Goal: Task Accomplishment & Management: Manage account settings

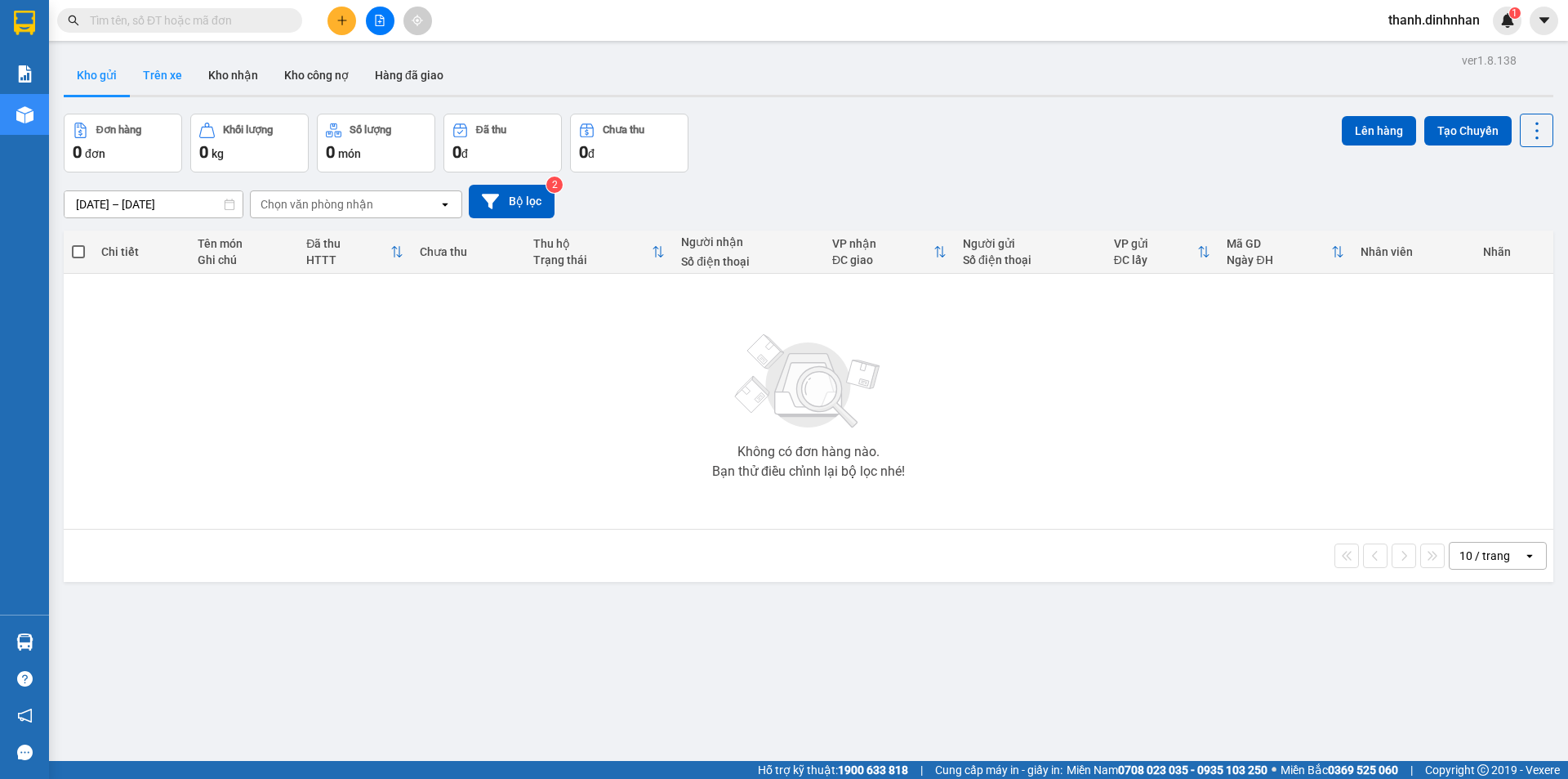
click at [154, 88] on button "Trên xe" at bounding box center [162, 75] width 66 height 39
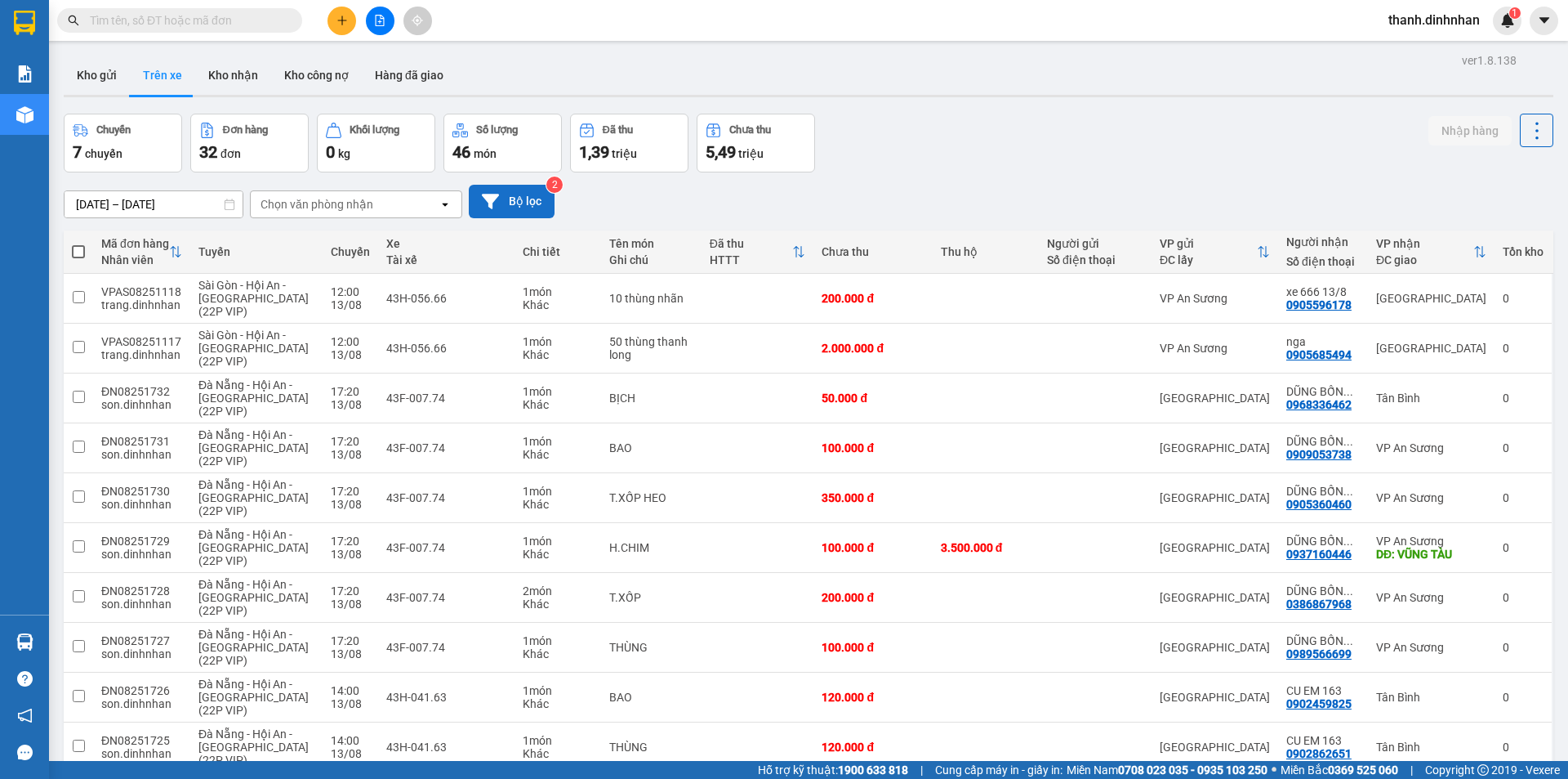
click at [498, 205] on icon at bounding box center [490, 201] width 17 height 17
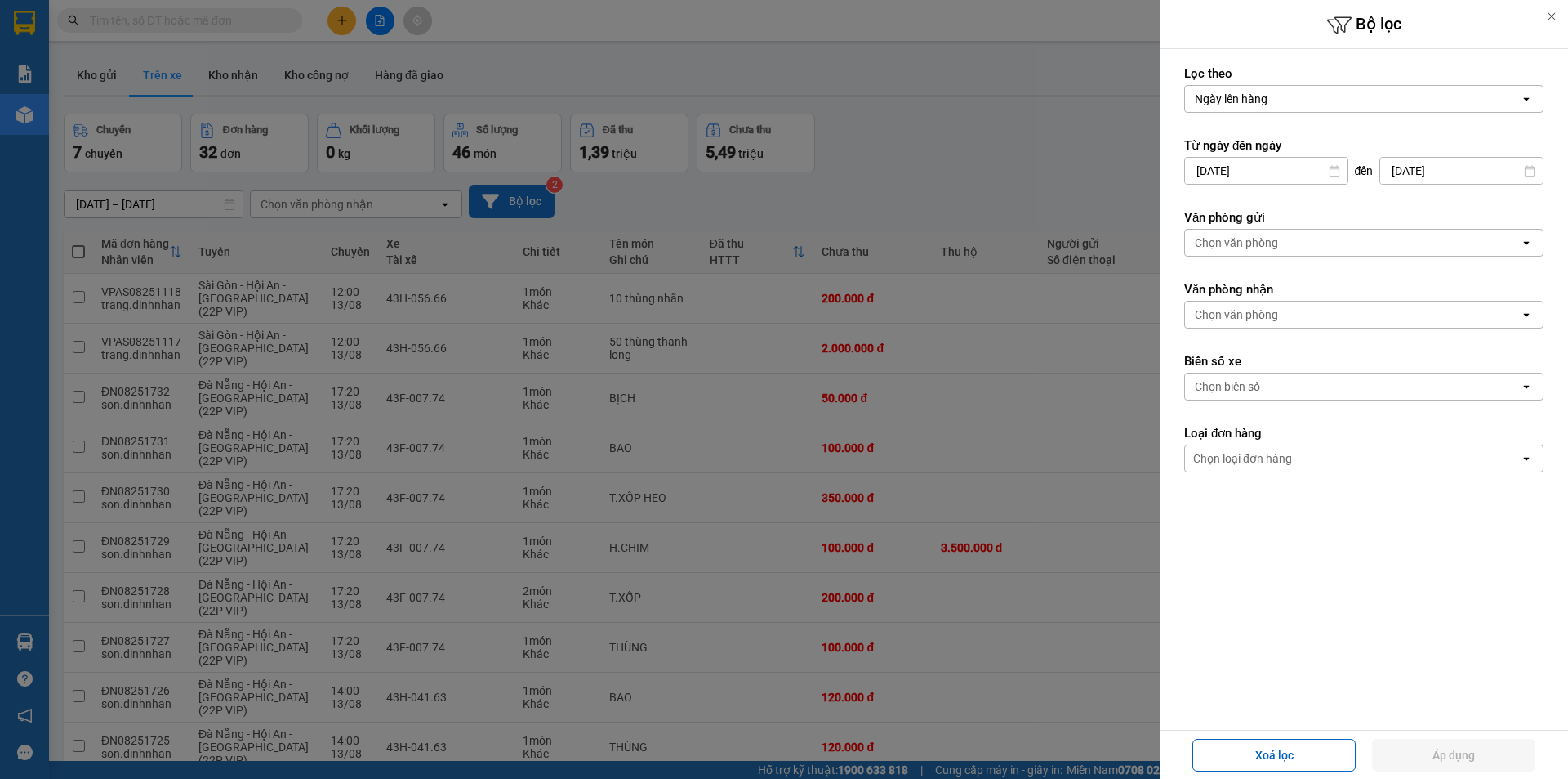
click at [1218, 248] on div "Chọn văn phòng" at bounding box center [1236, 242] width 84 height 16
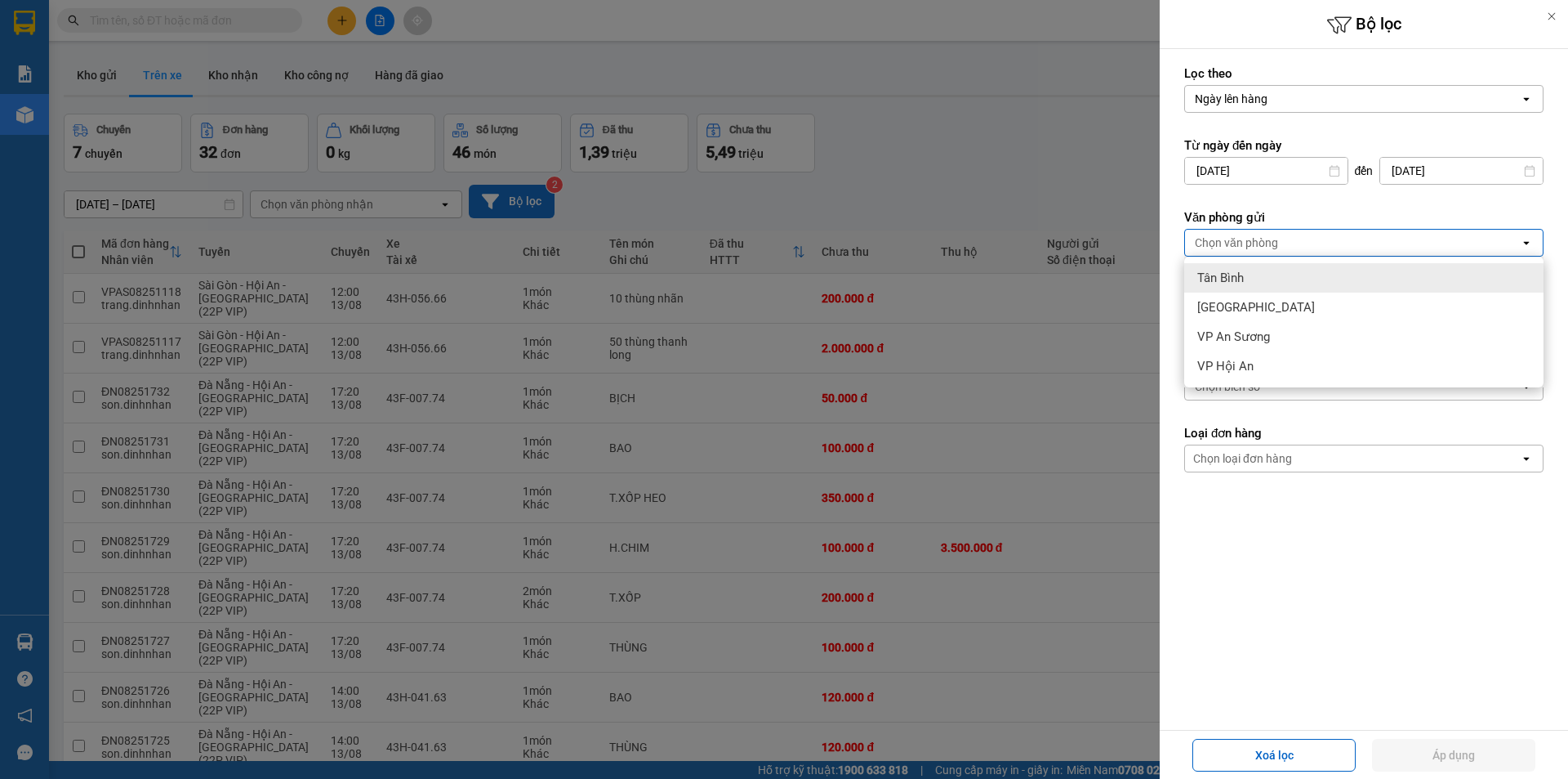
click at [1227, 278] on span "Tân Bình" at bounding box center [1221, 278] width 47 height 16
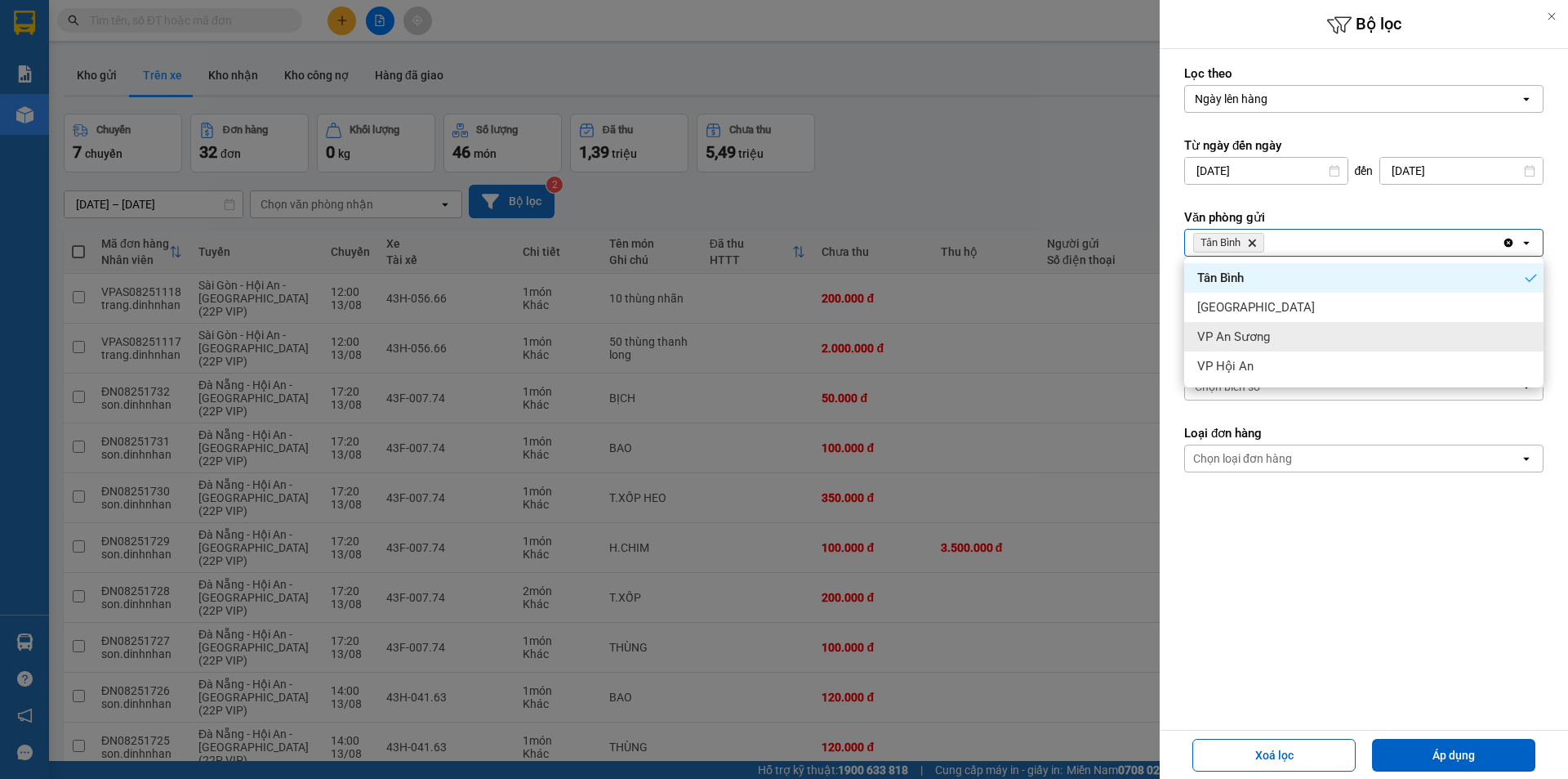
click at [1221, 328] on div "VP An Sương" at bounding box center [1364, 337] width 359 height 30
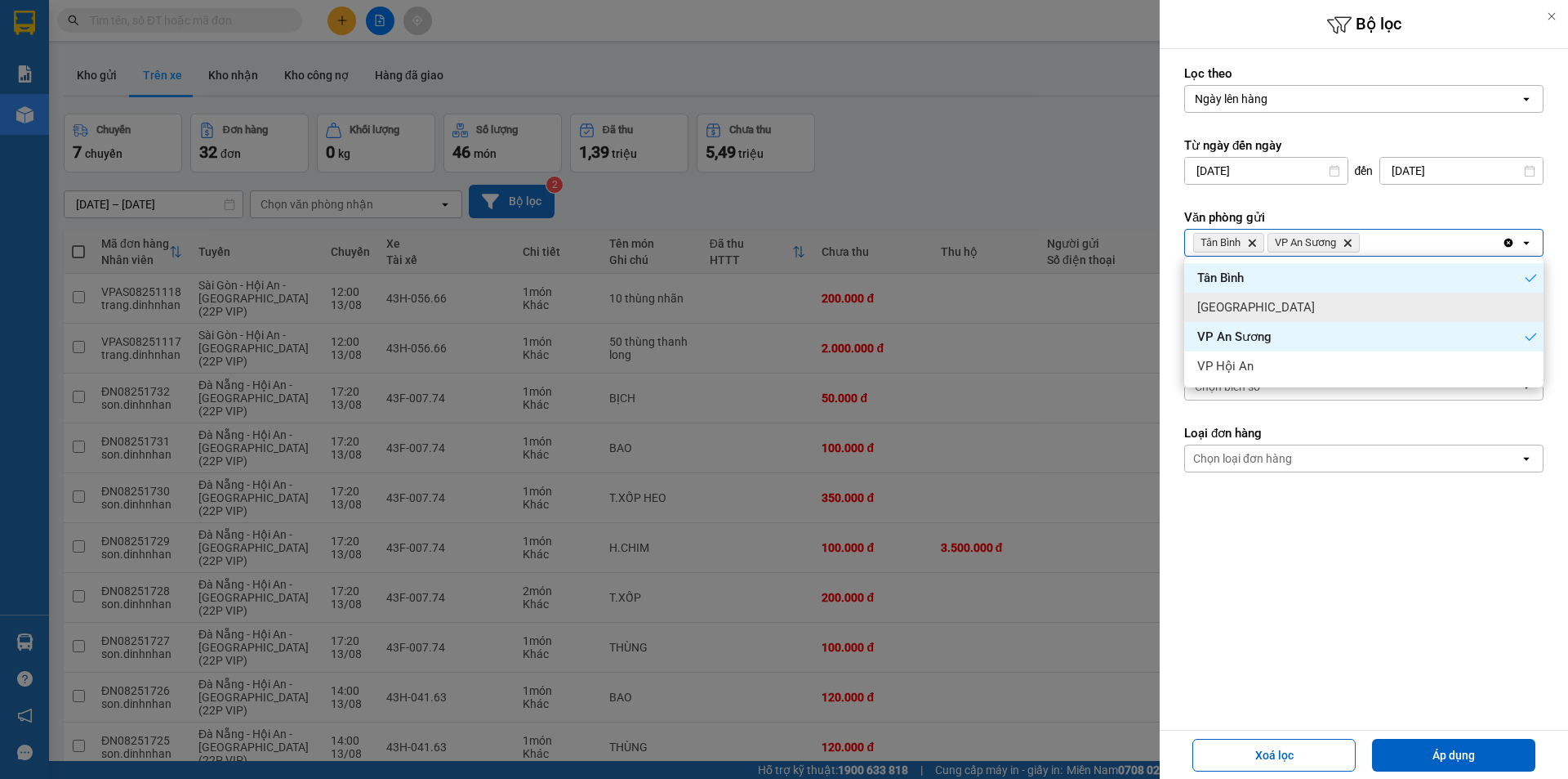
click at [1230, 307] on span "[GEOGRAPHIC_DATA]" at bounding box center [1256, 307] width 117 height 16
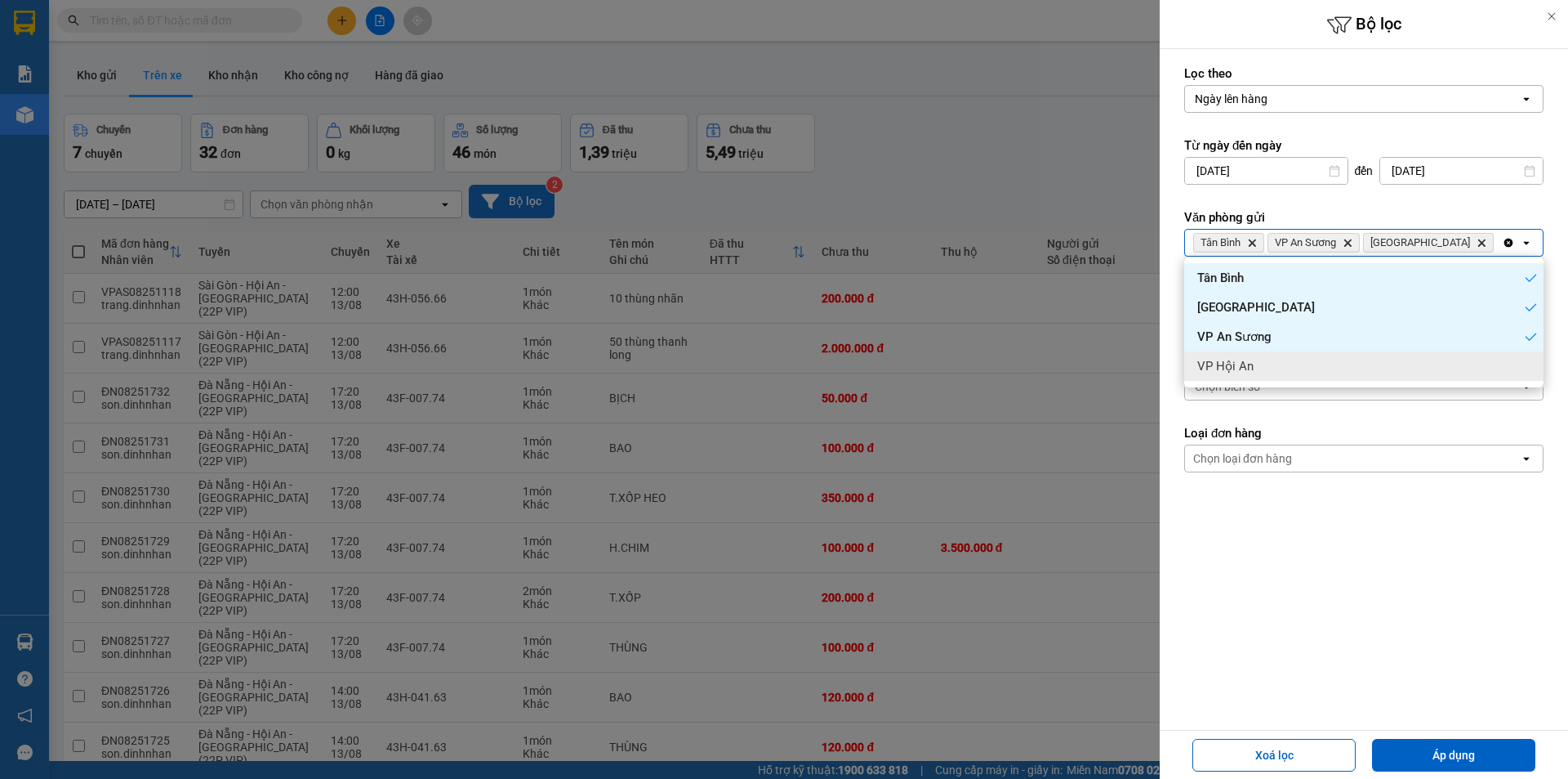
click at [1272, 542] on form "Lọc theo Ngày lên hàng open Từ ngày đến [DATE] Press the down arrow key to inte…" at bounding box center [1364, 343] width 359 height 554
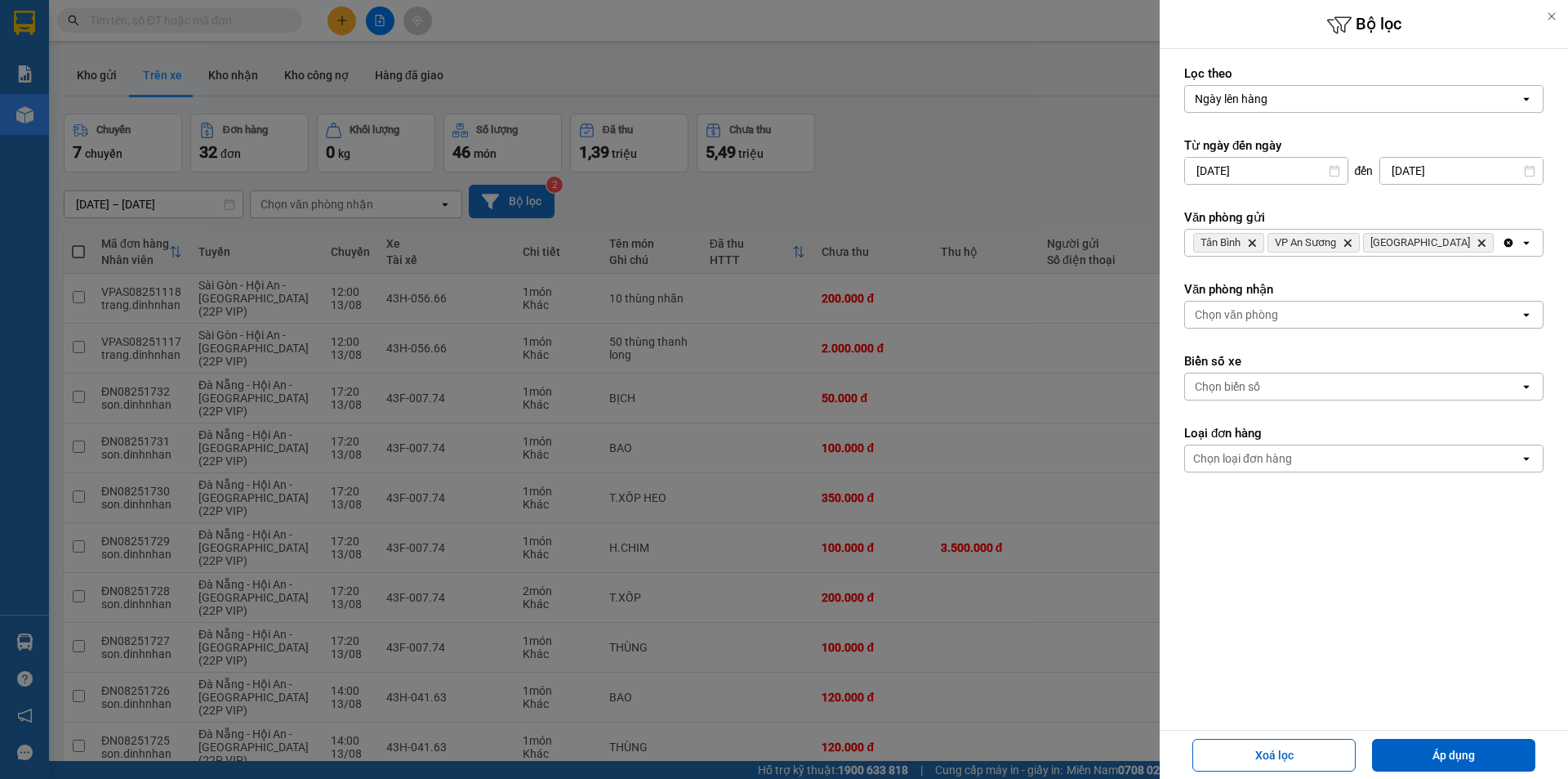
click at [1303, 315] on div "Chọn văn phòng" at bounding box center [1352, 315] width 335 height 26
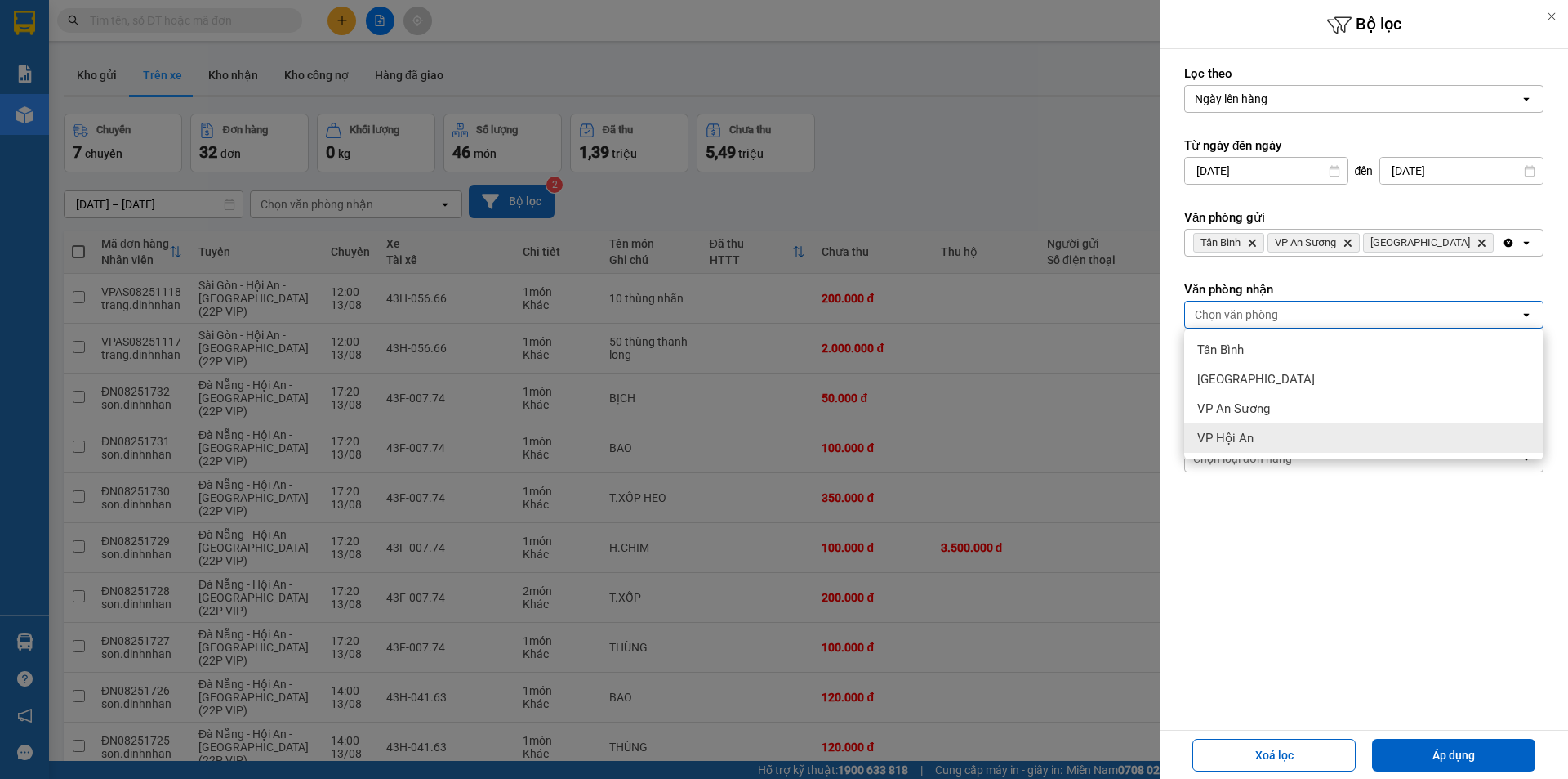
click at [1291, 443] on div "VP Hội An" at bounding box center [1364, 438] width 359 height 30
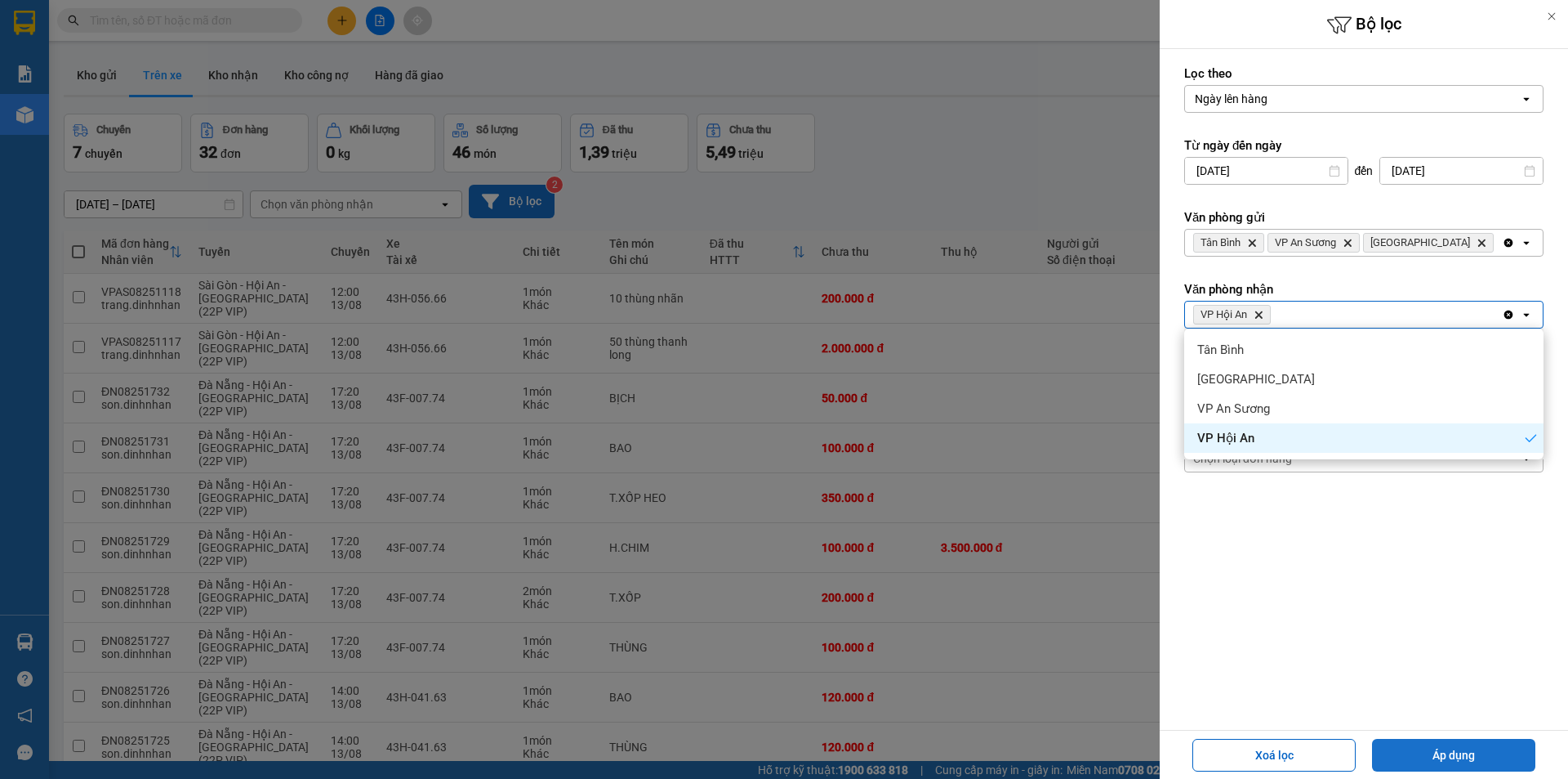
click at [1441, 753] on button "Áp dụng" at bounding box center [1454, 755] width 163 height 33
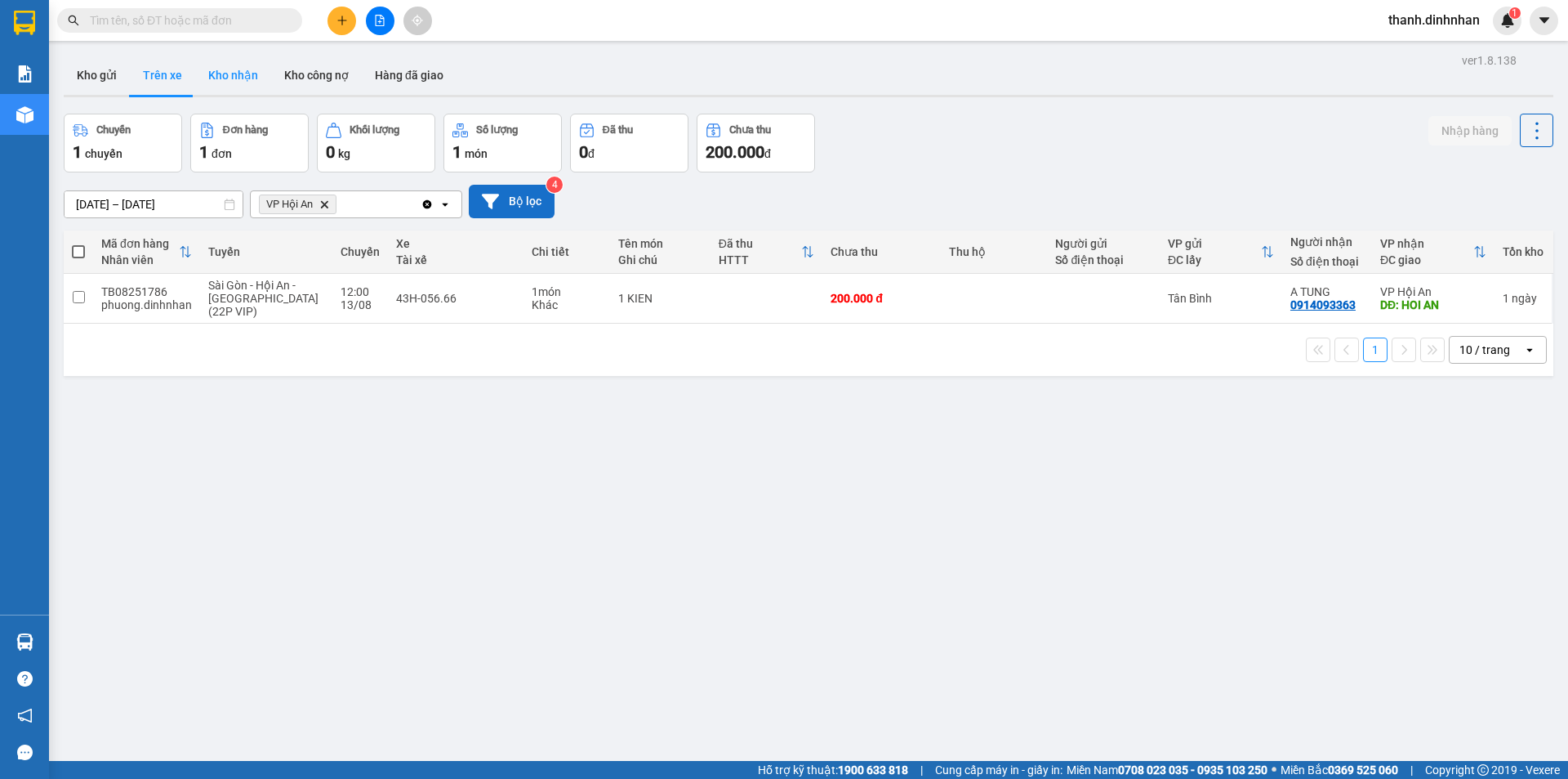
click at [212, 74] on button "Kho nhận" at bounding box center [233, 75] width 76 height 39
type input "[DATE] – [DATE]"
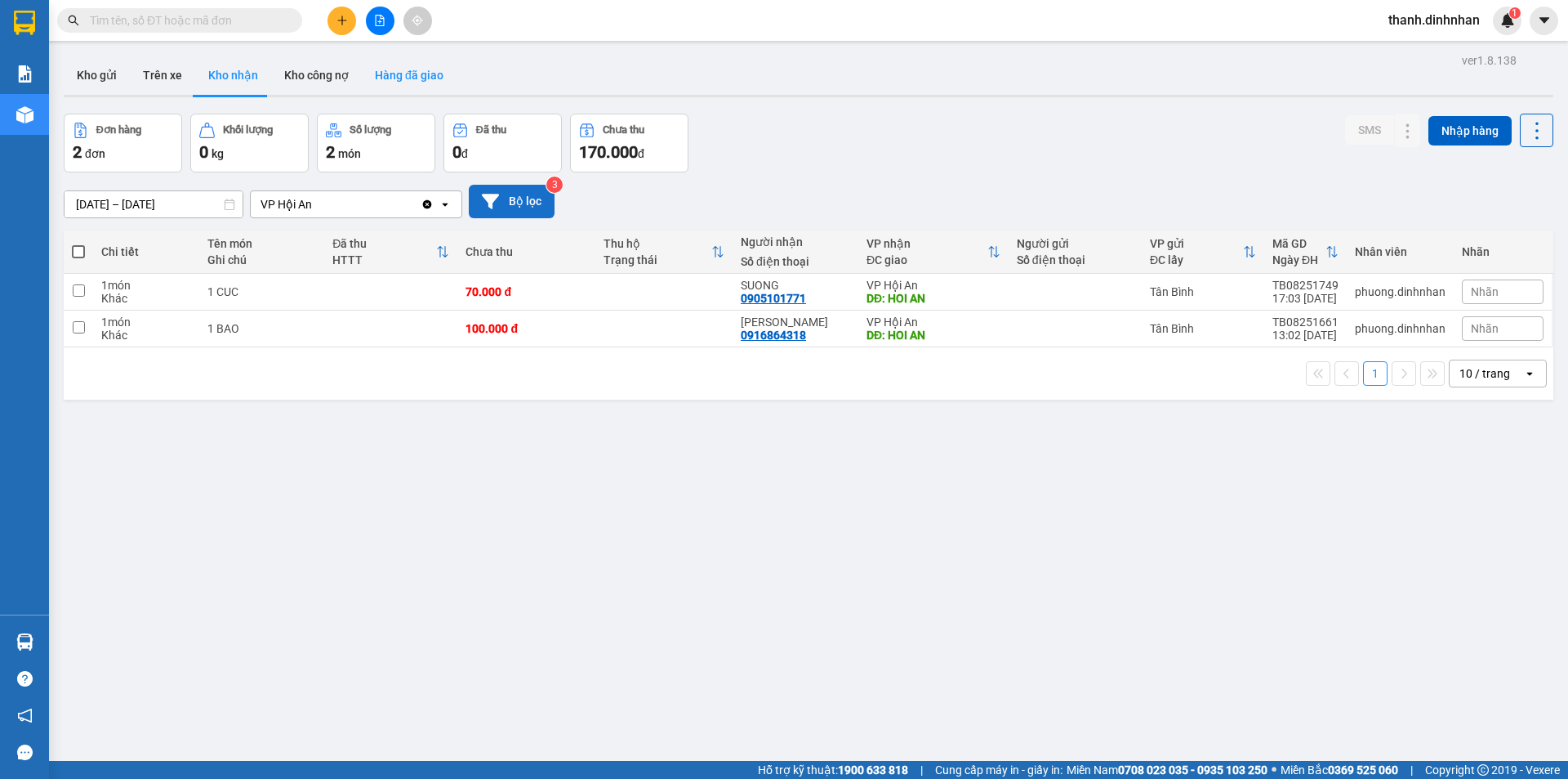
click at [425, 75] on button "Hàng đã giao" at bounding box center [408, 75] width 95 height 39
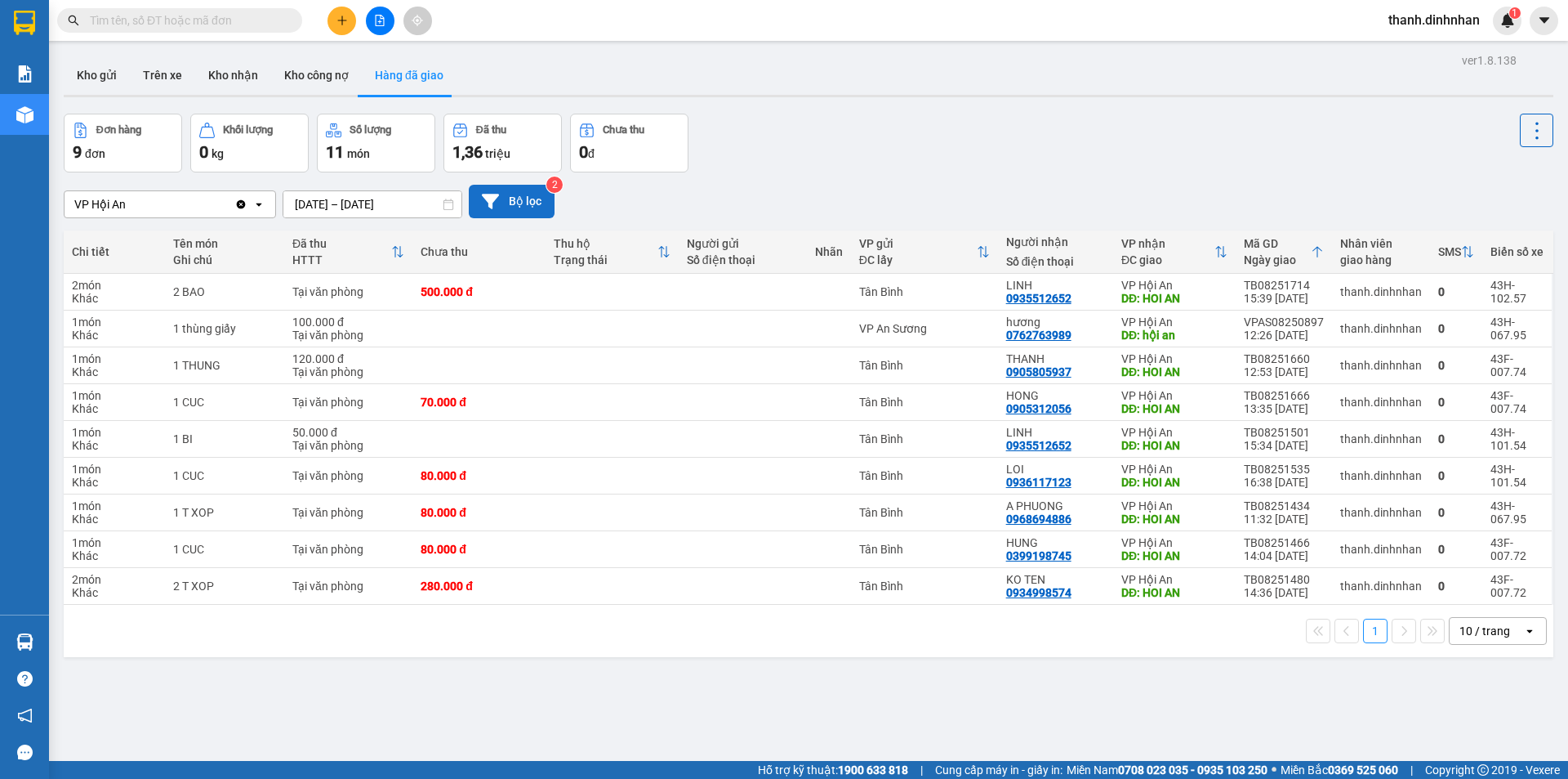
click at [491, 719] on div "ver 1.8.138 Kho gửi Trên xe Kho nhận Kho công nợ Hàng đã giao Đơn hàng 9 đơn Kh…" at bounding box center [808, 438] width 1503 height 779
click at [387, 207] on input "[DATE] – [DATE]" at bounding box center [372, 204] width 178 height 26
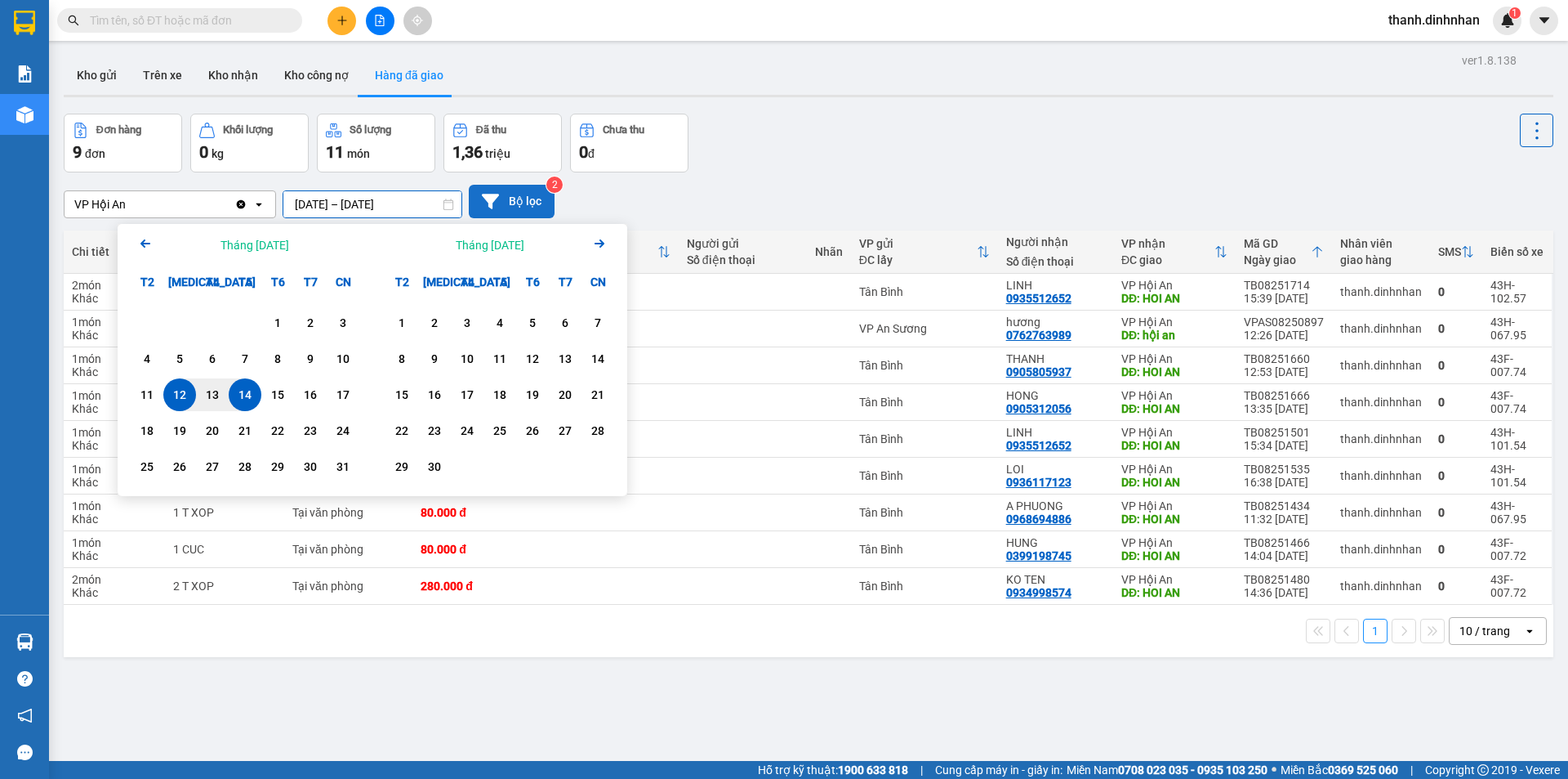
click at [251, 403] on div "14" at bounding box center [245, 394] width 23 height 20
type input "[DATE] – [DATE]"
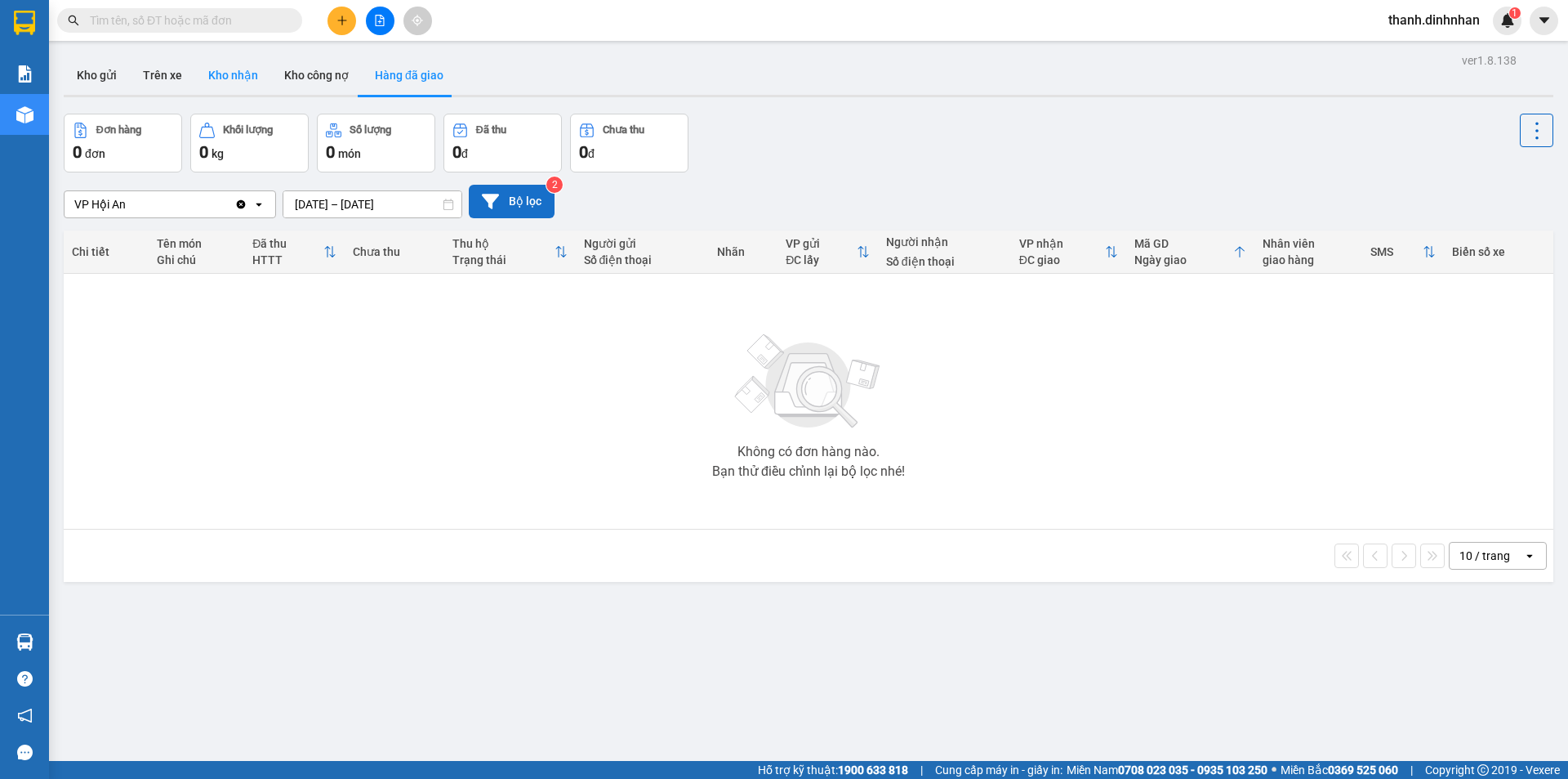
click at [216, 77] on button "Kho nhận" at bounding box center [233, 75] width 76 height 39
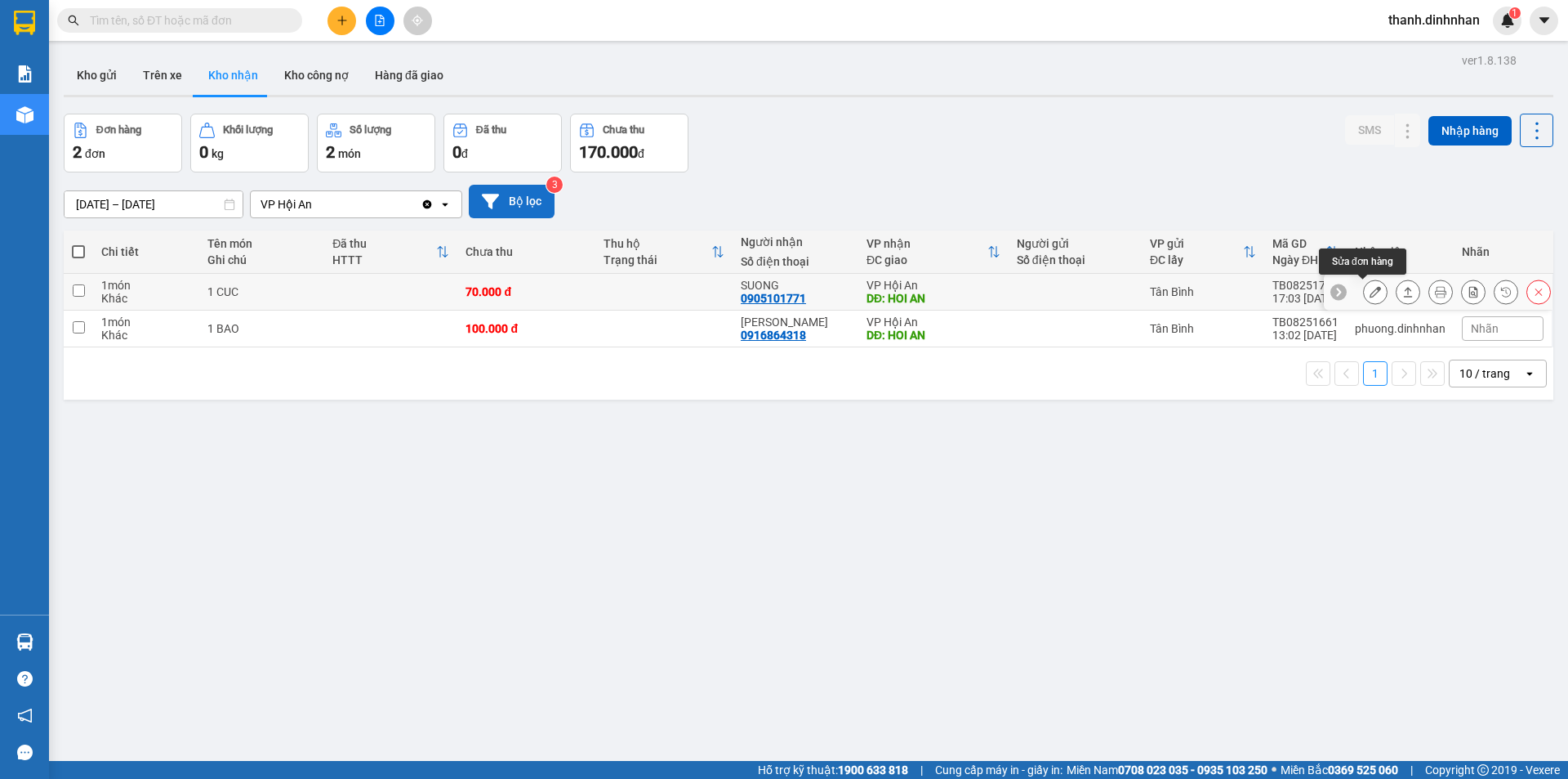
click at [1370, 294] on icon at bounding box center [1375, 291] width 11 height 11
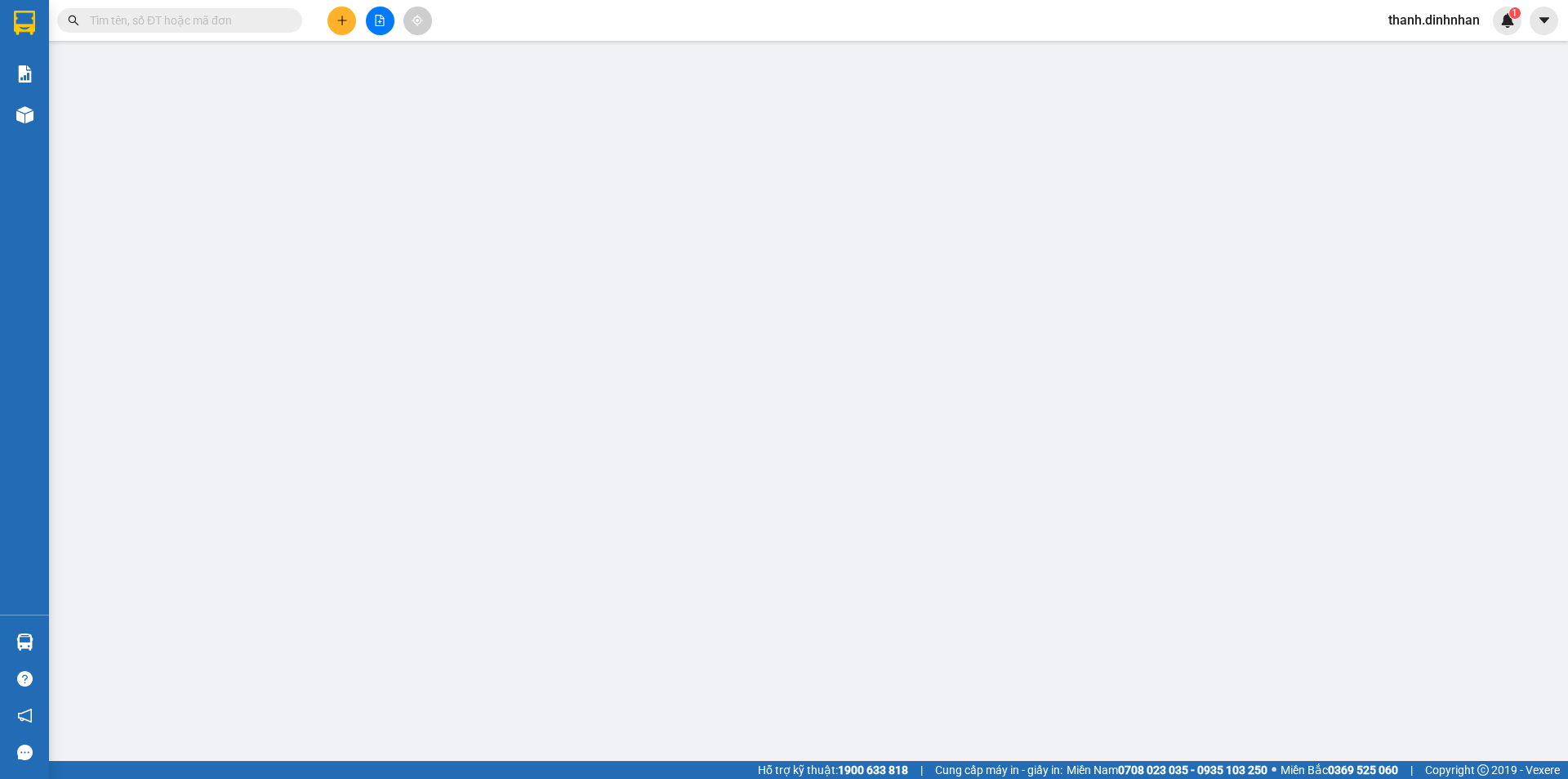
type input "0905101771"
type input "SUONG"
type input "HOI AN"
type input "70.000"
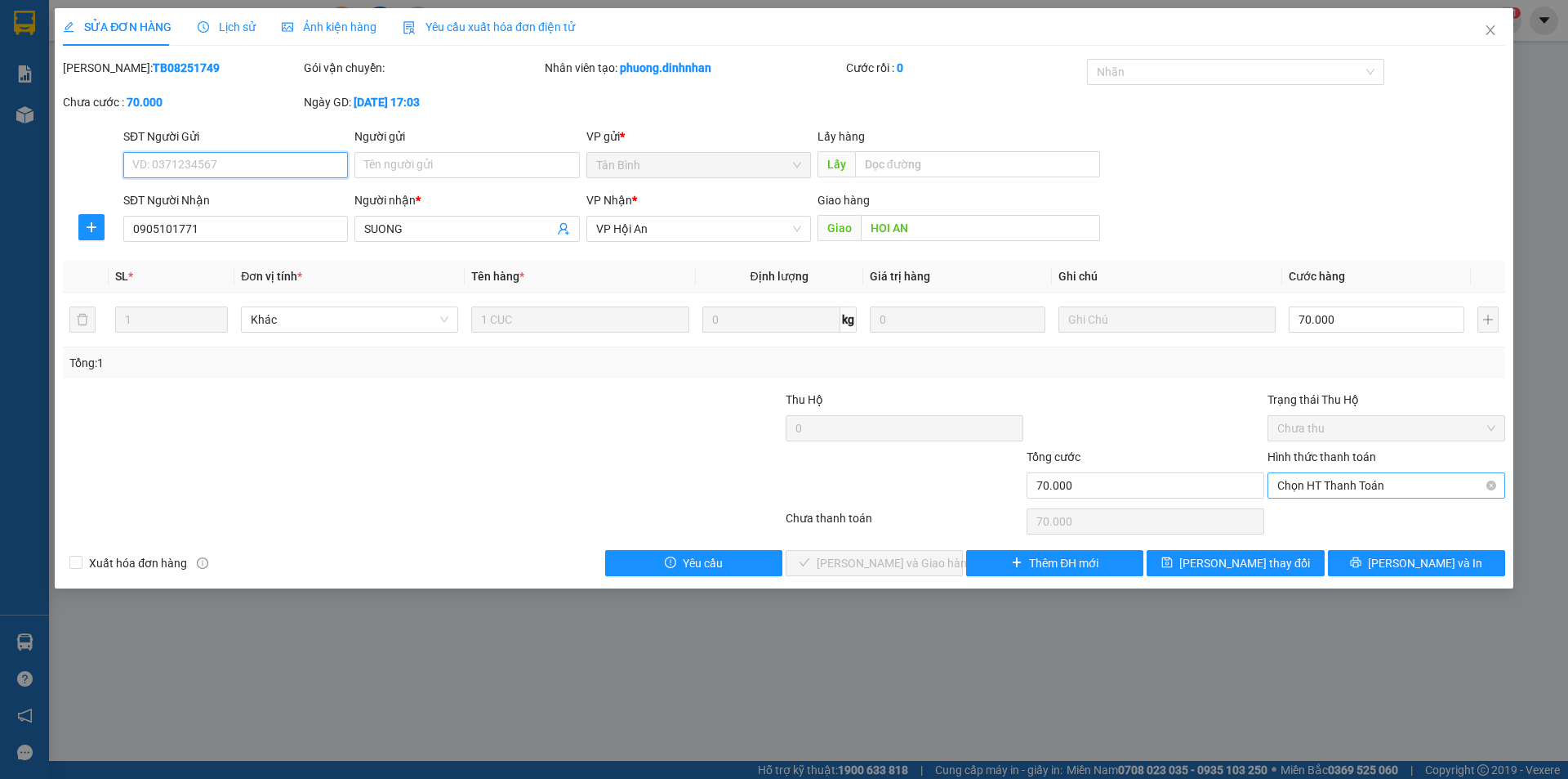
click at [1375, 489] on span "Chọn HT Thanh Toán" at bounding box center [1386, 485] width 218 height 25
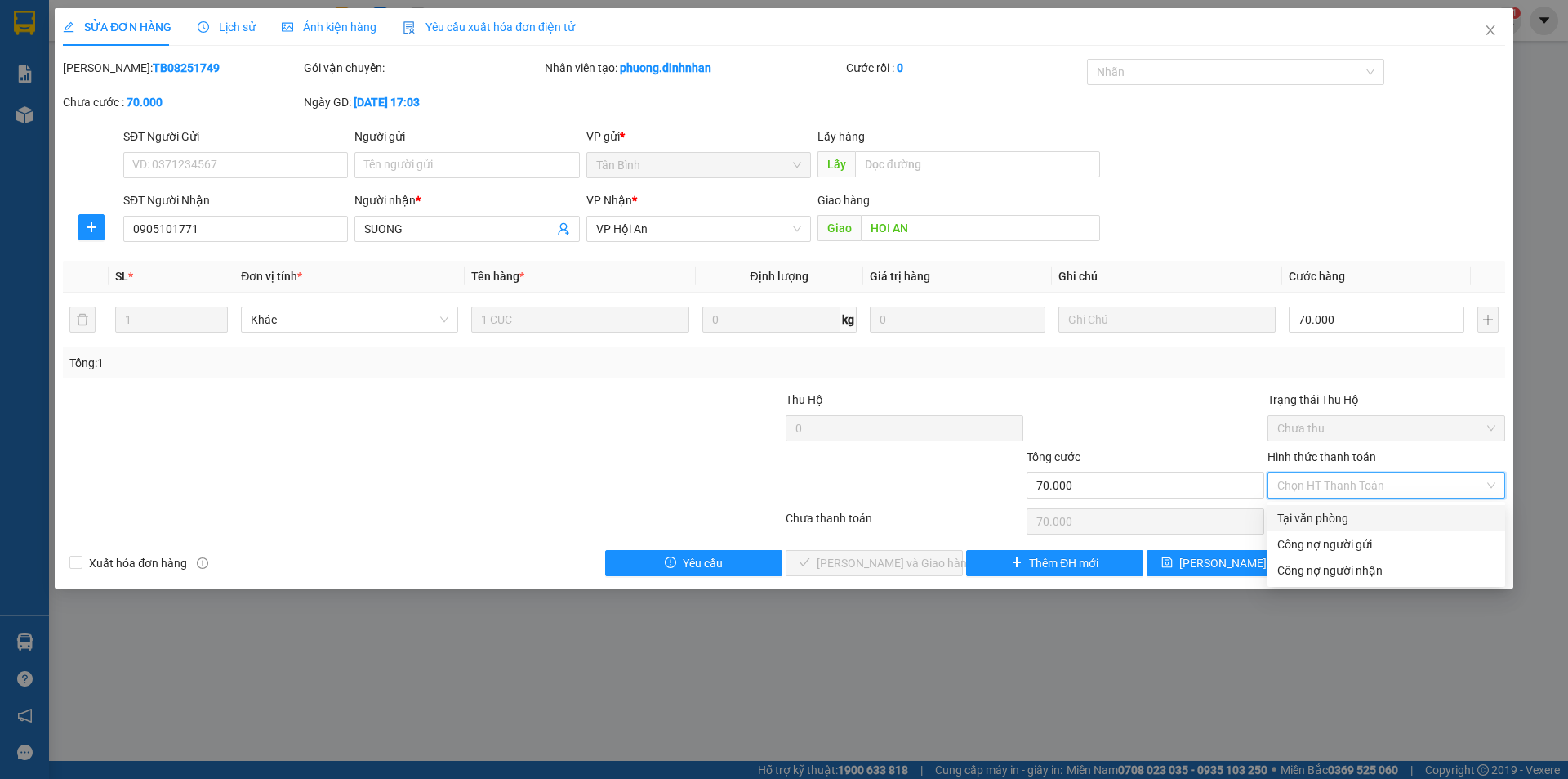
click at [1334, 518] on div "Tại văn phòng" at bounding box center [1386, 518] width 218 height 18
type input "0"
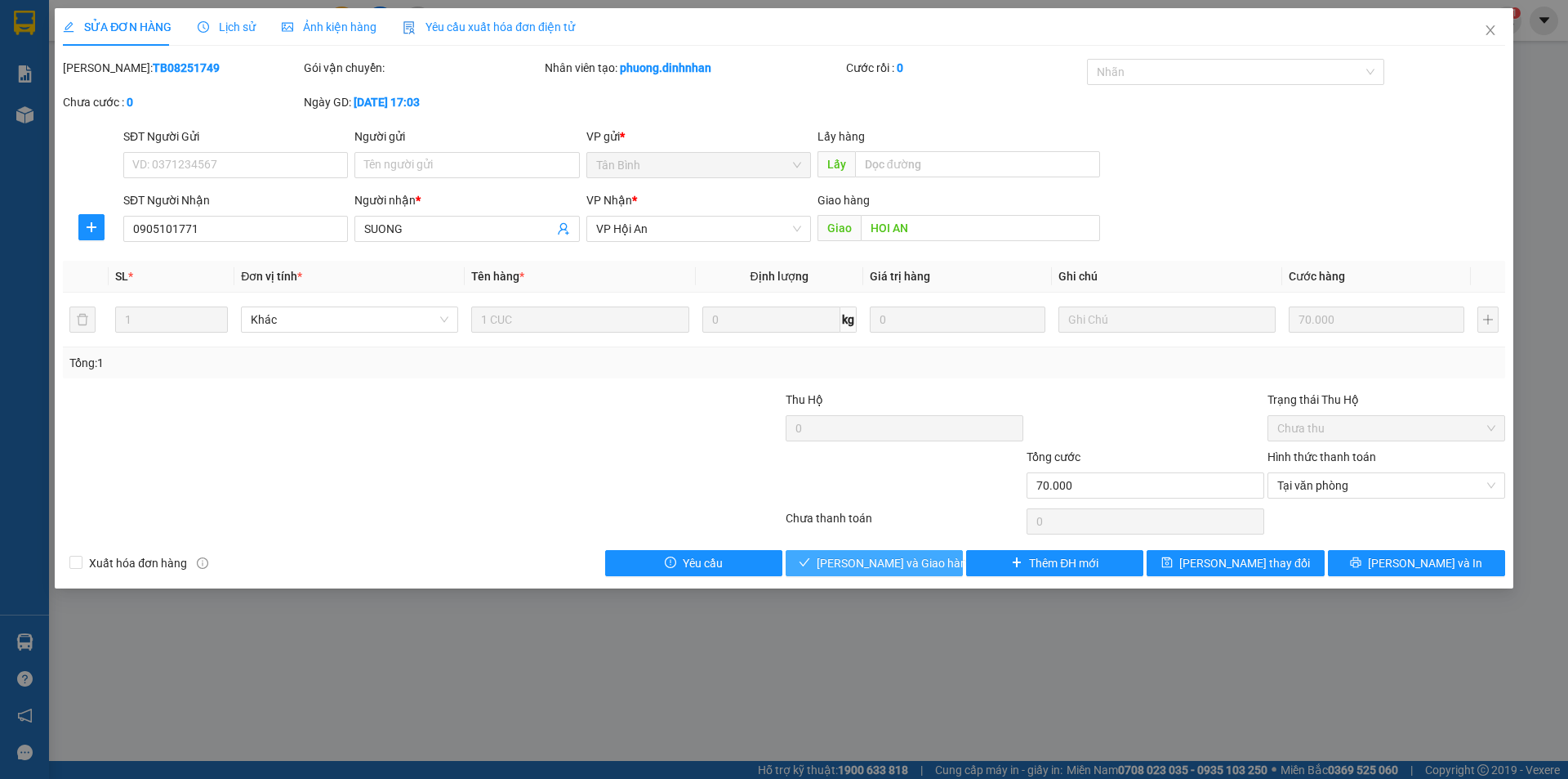
click at [890, 566] on span "[PERSON_NAME] và Giao hàng" at bounding box center [895, 563] width 157 height 18
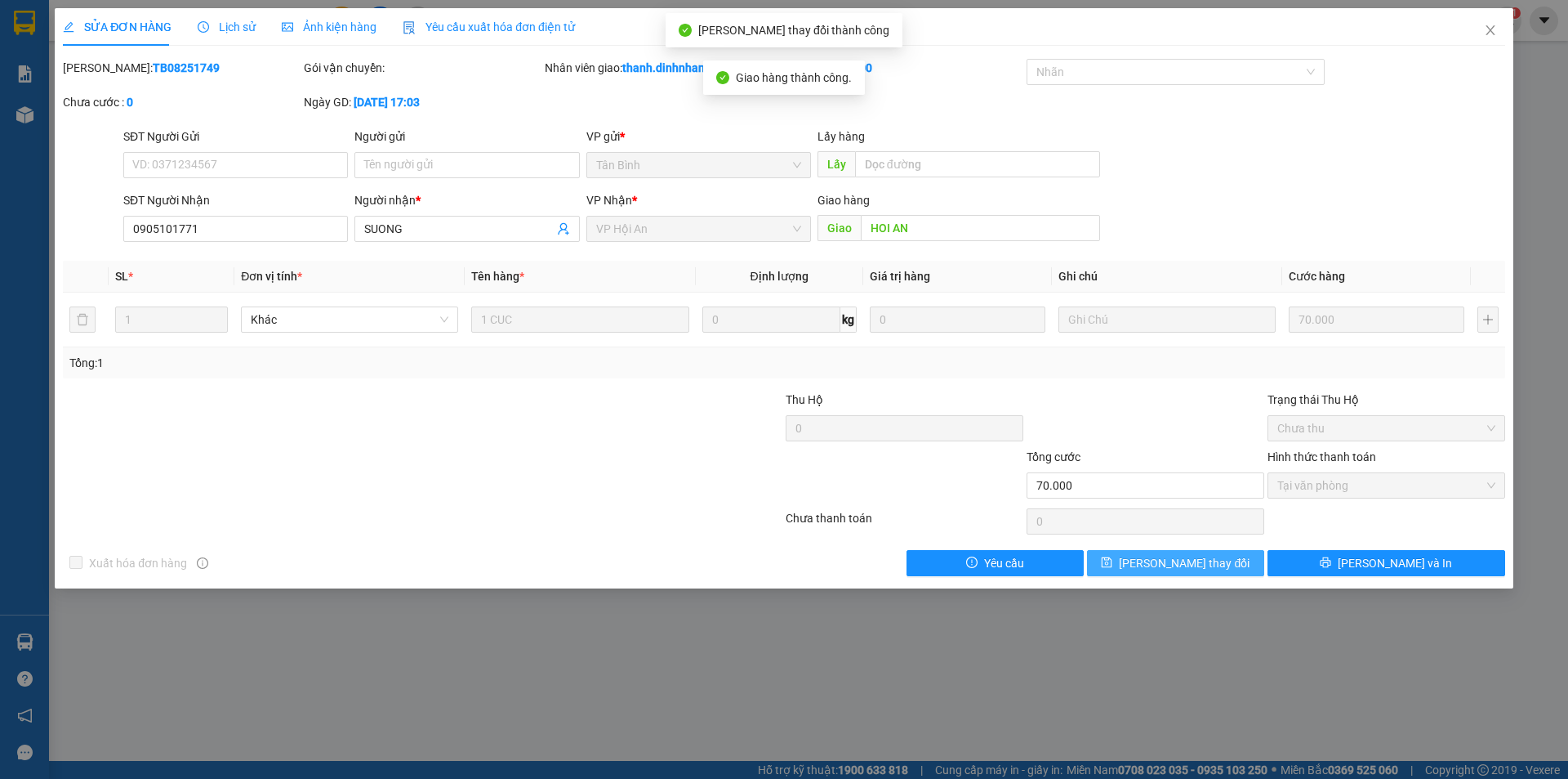
click at [1191, 560] on span "[PERSON_NAME] thay đổi" at bounding box center [1184, 563] width 130 height 18
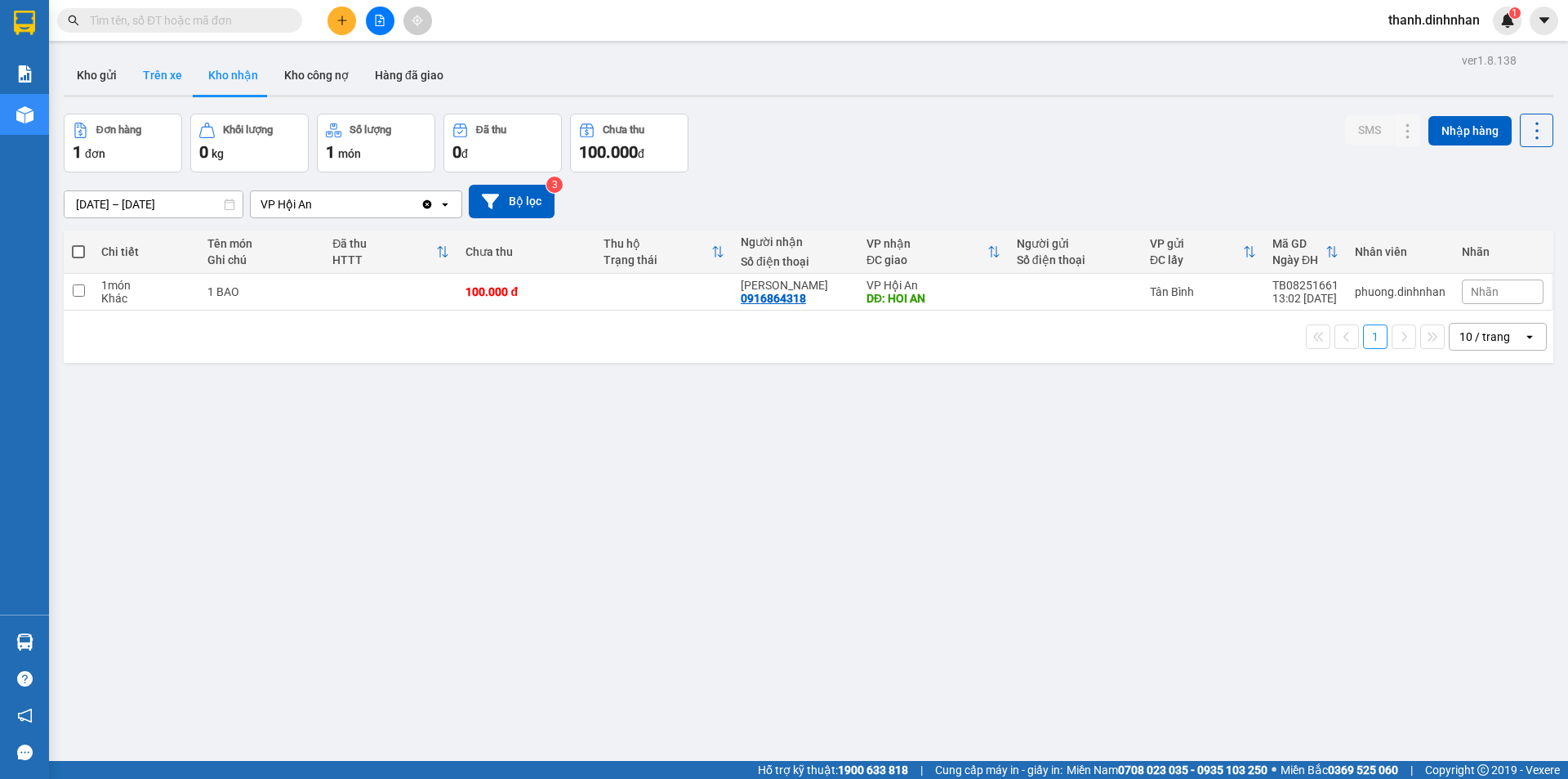
click at [182, 84] on button "Trên xe" at bounding box center [162, 75] width 66 height 39
type input "[DATE] – [DATE]"
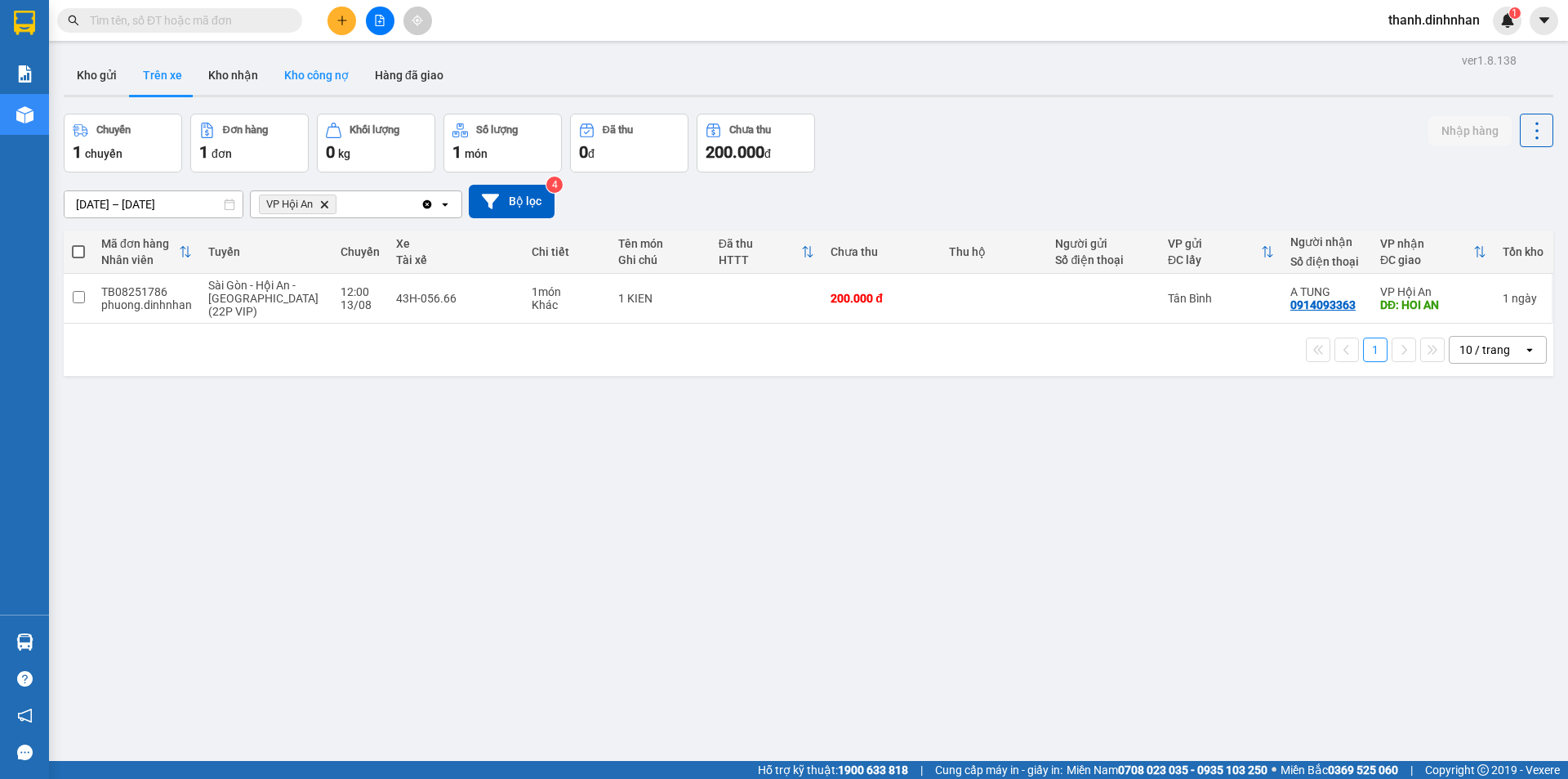
click at [397, 80] on button "Hàng đã giao" at bounding box center [408, 75] width 95 height 39
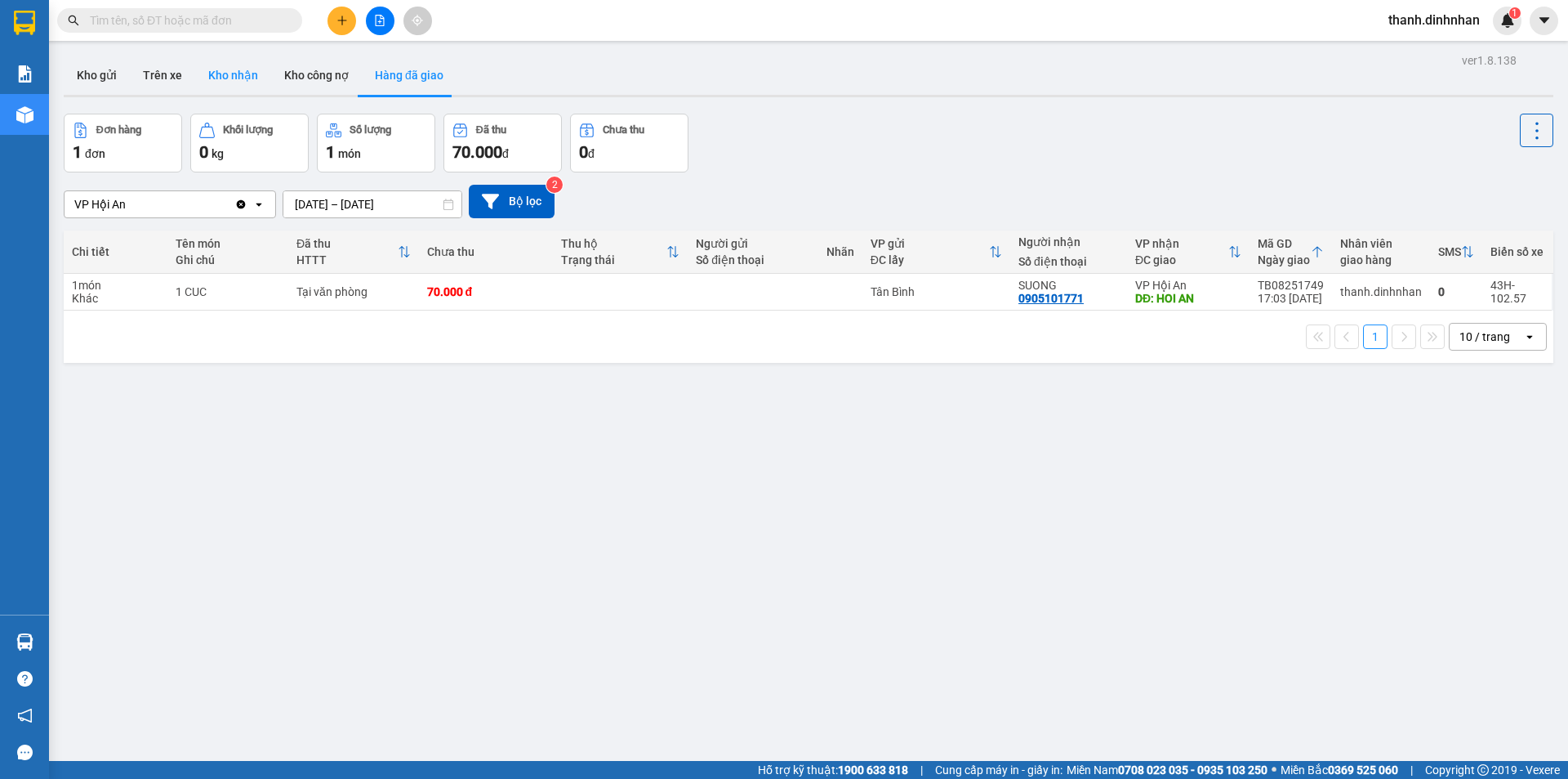
click at [246, 81] on button "Kho nhận" at bounding box center [233, 75] width 76 height 39
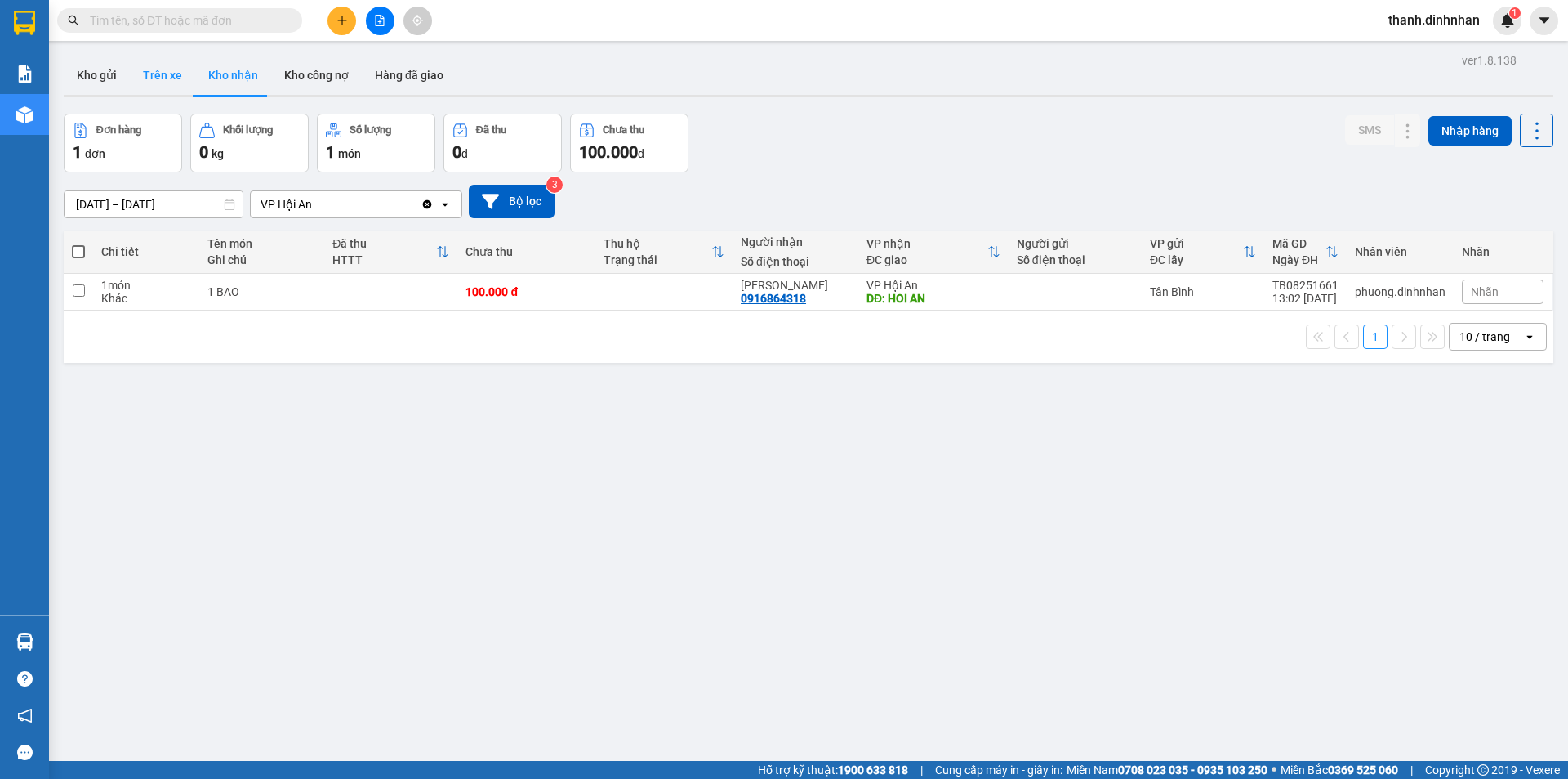
click at [146, 72] on button "Trên xe" at bounding box center [162, 75] width 66 height 39
type input "[DATE] – [DATE]"
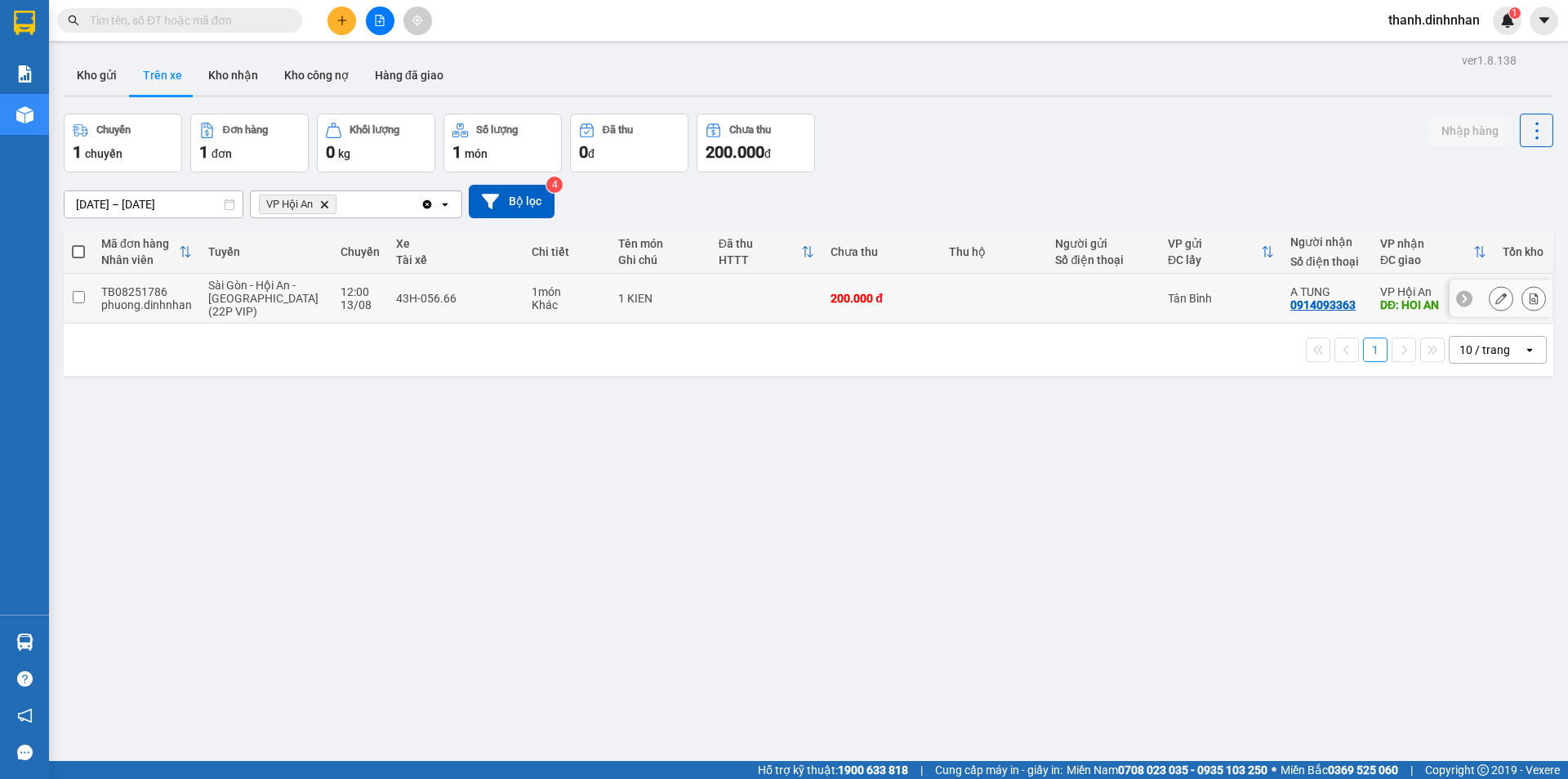
click at [1325, 306] on div "0914093363" at bounding box center [1323, 304] width 66 height 13
copy div "0914093363"
drag, startPoint x: 927, startPoint y: 555, endPoint x: 961, endPoint y: 544, distance: 35.7
click at [925, 555] on div "ver 1.8.138 Kho gửi Trên xe Kho nhận Kho công nợ Hàng đã giao Chuyến 1 chuyến Đ…" at bounding box center [808, 438] width 1503 height 779
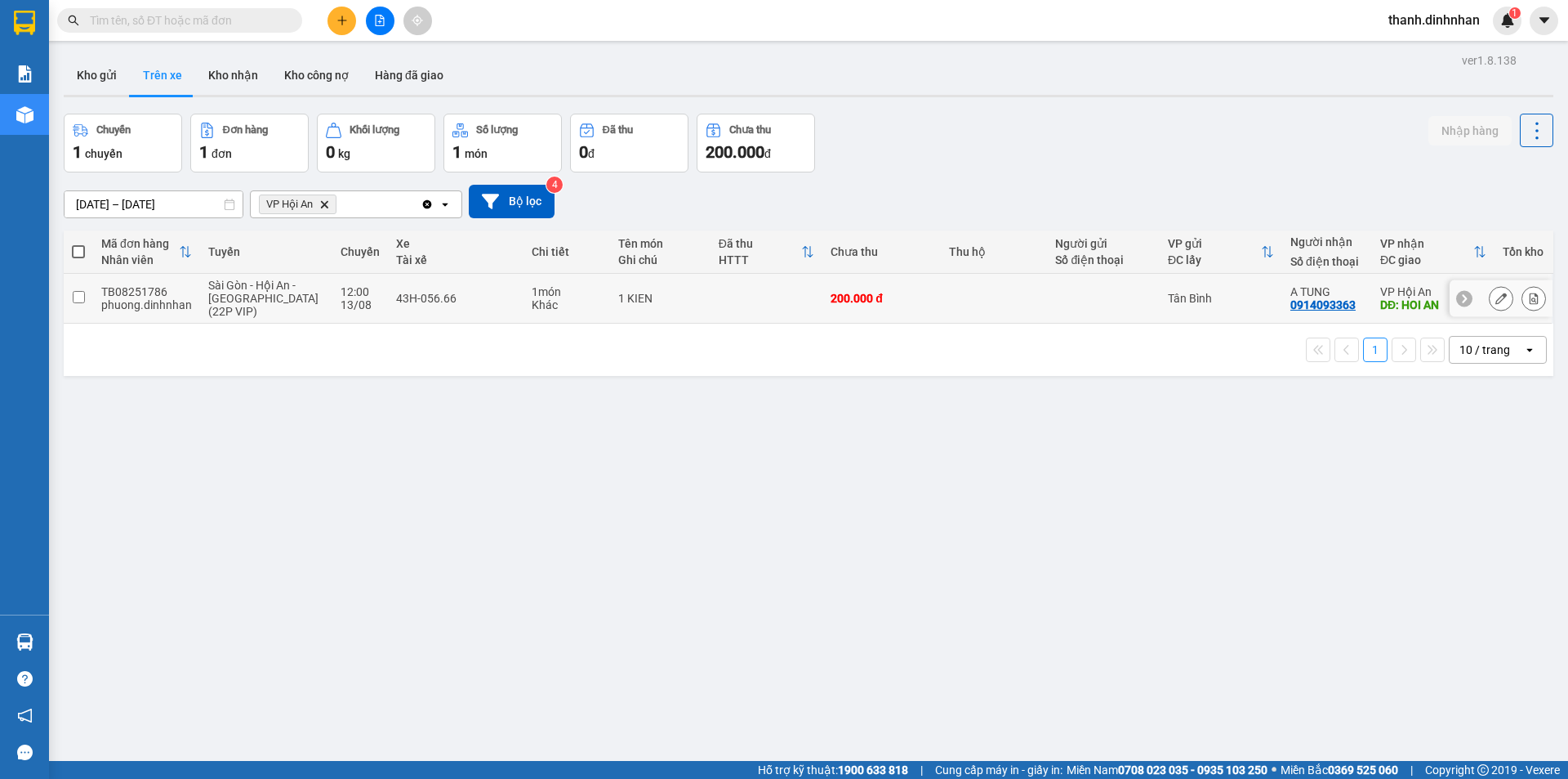
click at [82, 299] on input "checkbox" at bounding box center [79, 297] width 12 height 12
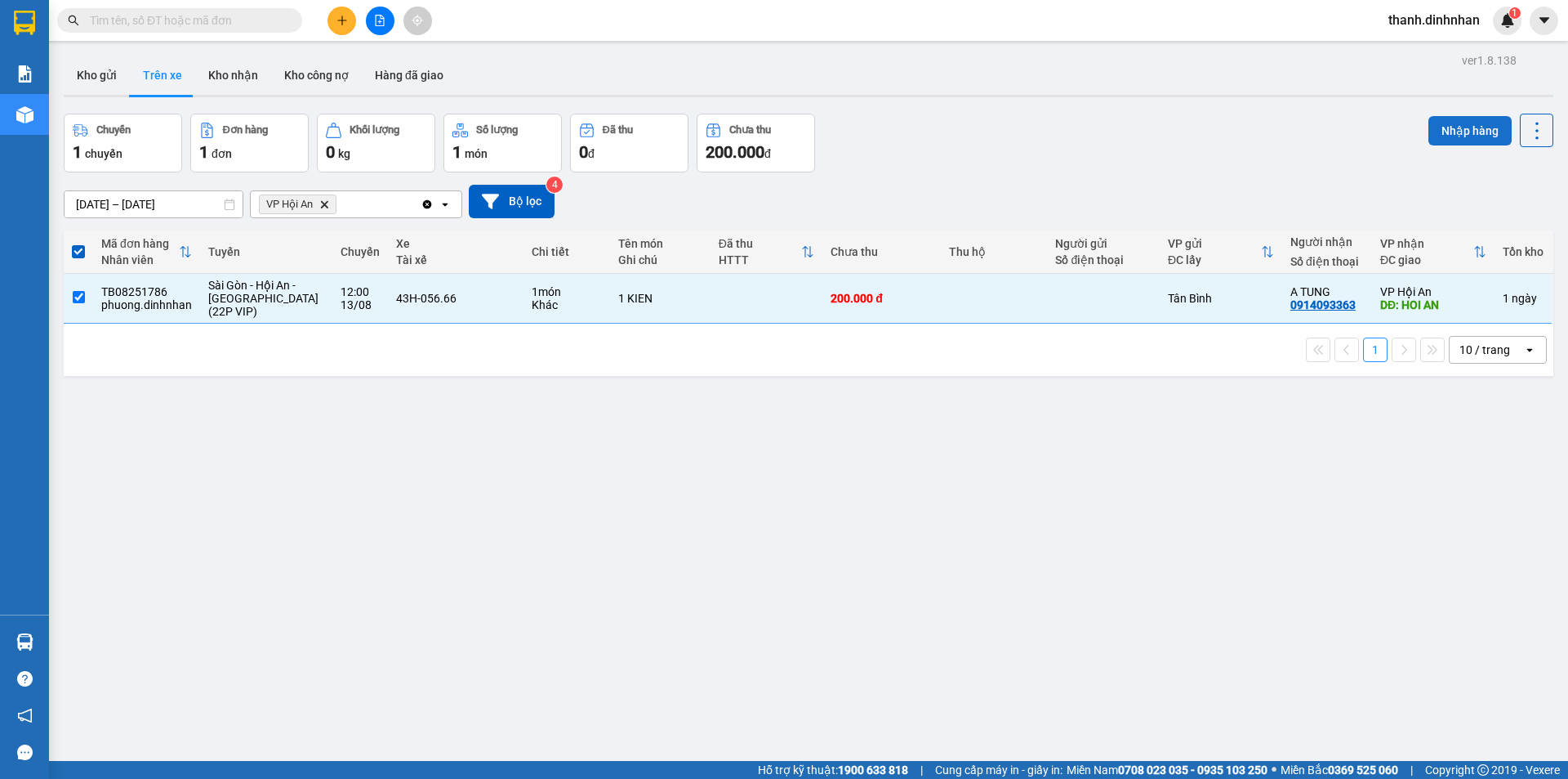
click at [1454, 136] on button "Nhập hàng" at bounding box center [1470, 130] width 84 height 30
checkbox input "false"
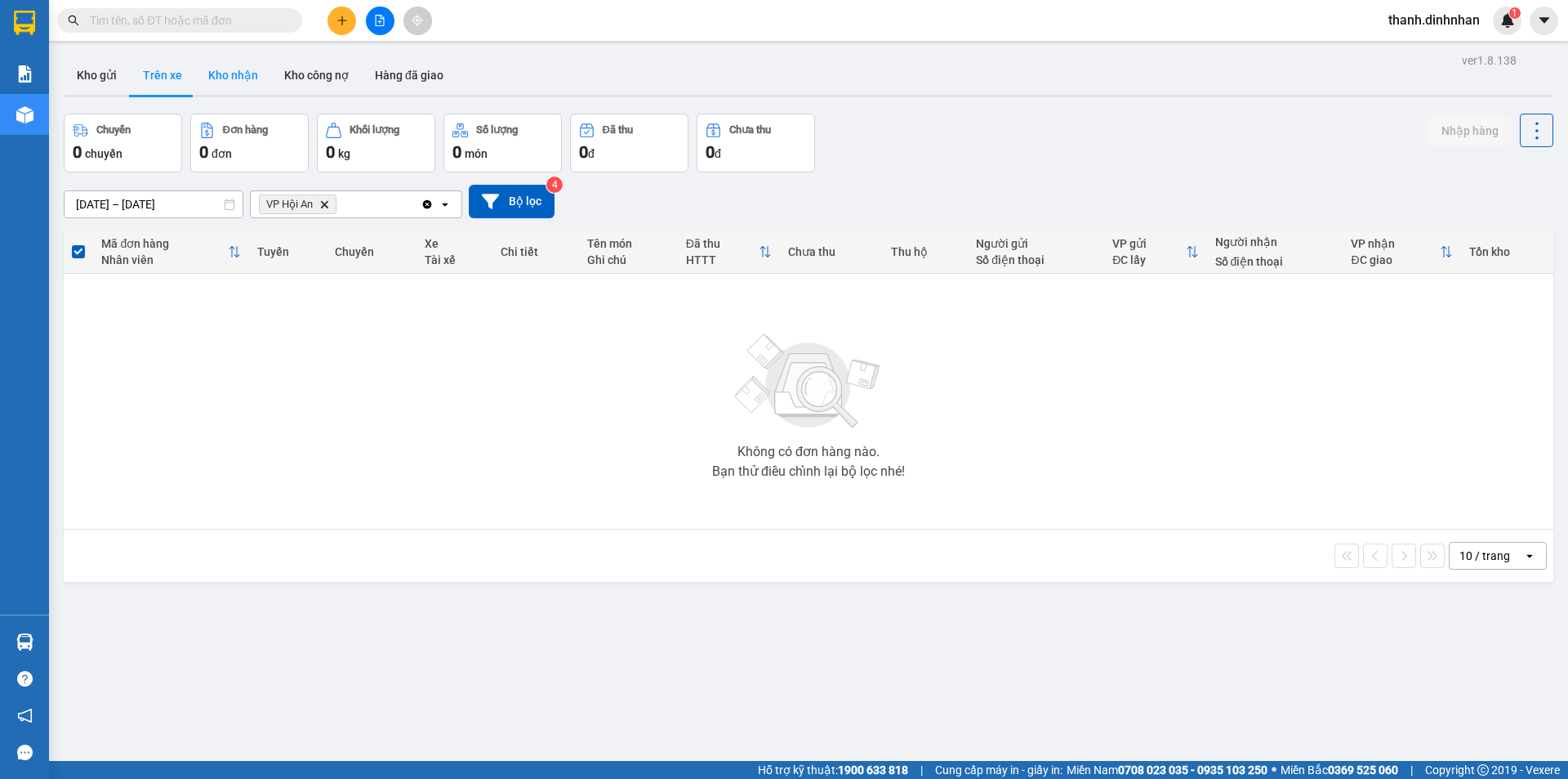
click at [221, 78] on button "Kho nhận" at bounding box center [233, 75] width 76 height 39
type input "[DATE] – [DATE]"
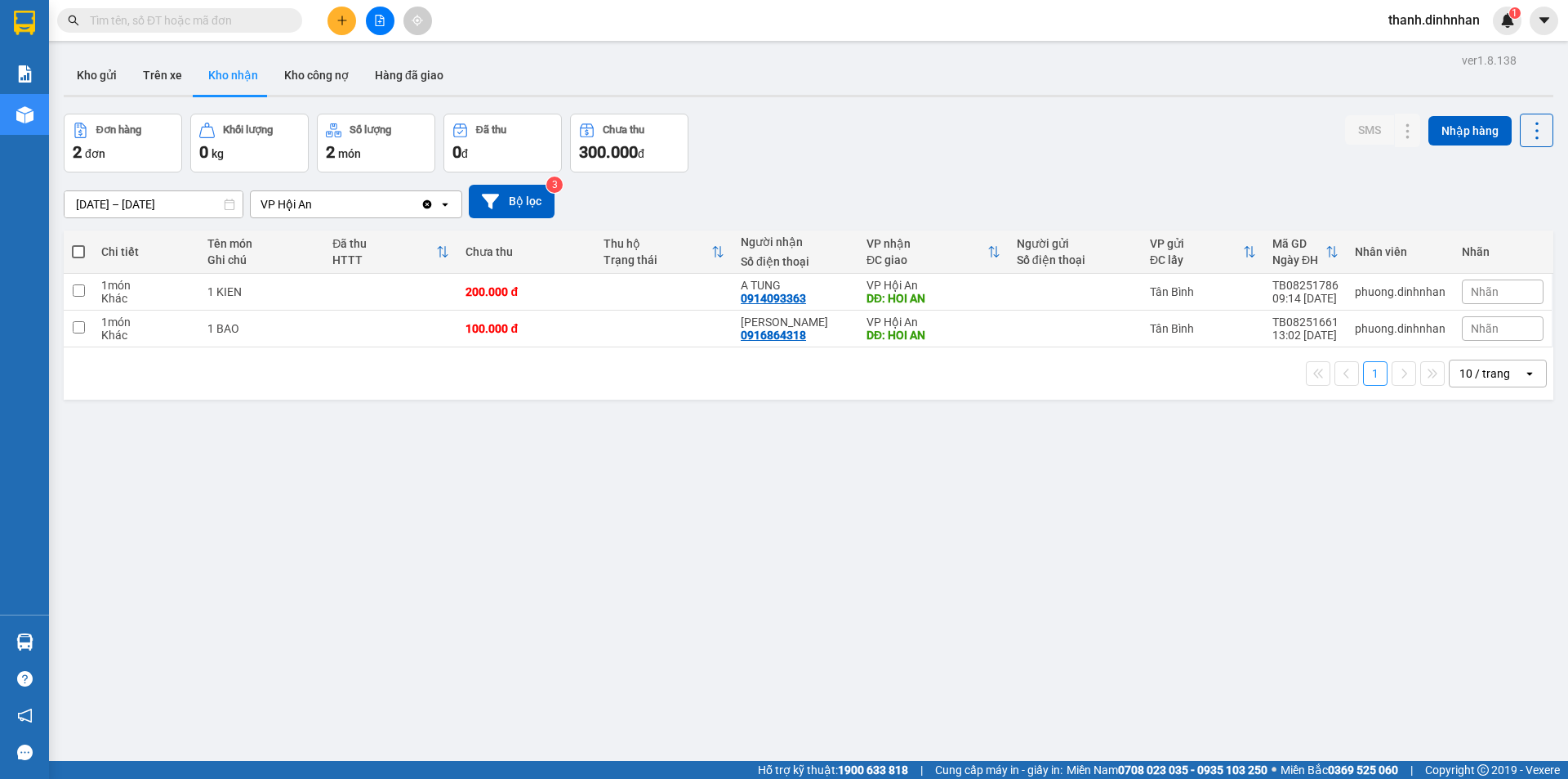
click at [425, 561] on div "ver 1.8.138 Kho gửi Trên xe Kho nhận Kho công nợ Hàng đã giao Đơn hàng 2 đơn Kh…" at bounding box center [808, 438] width 1503 height 779
click at [1364, 292] on button at bounding box center [1375, 292] width 23 height 29
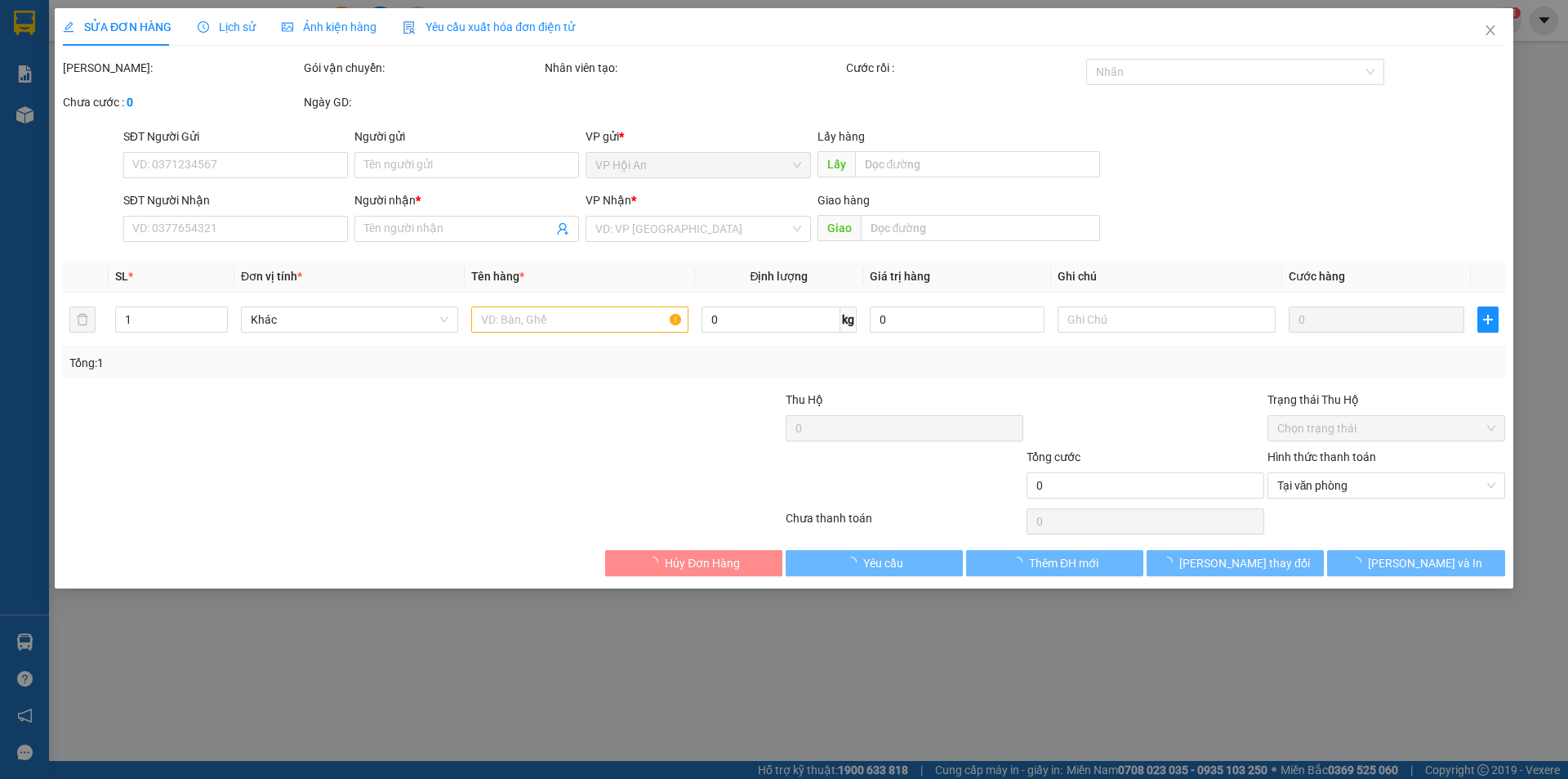
type input "0914093363"
type input "A TUNG"
type input "HOI AN"
type input "200.000"
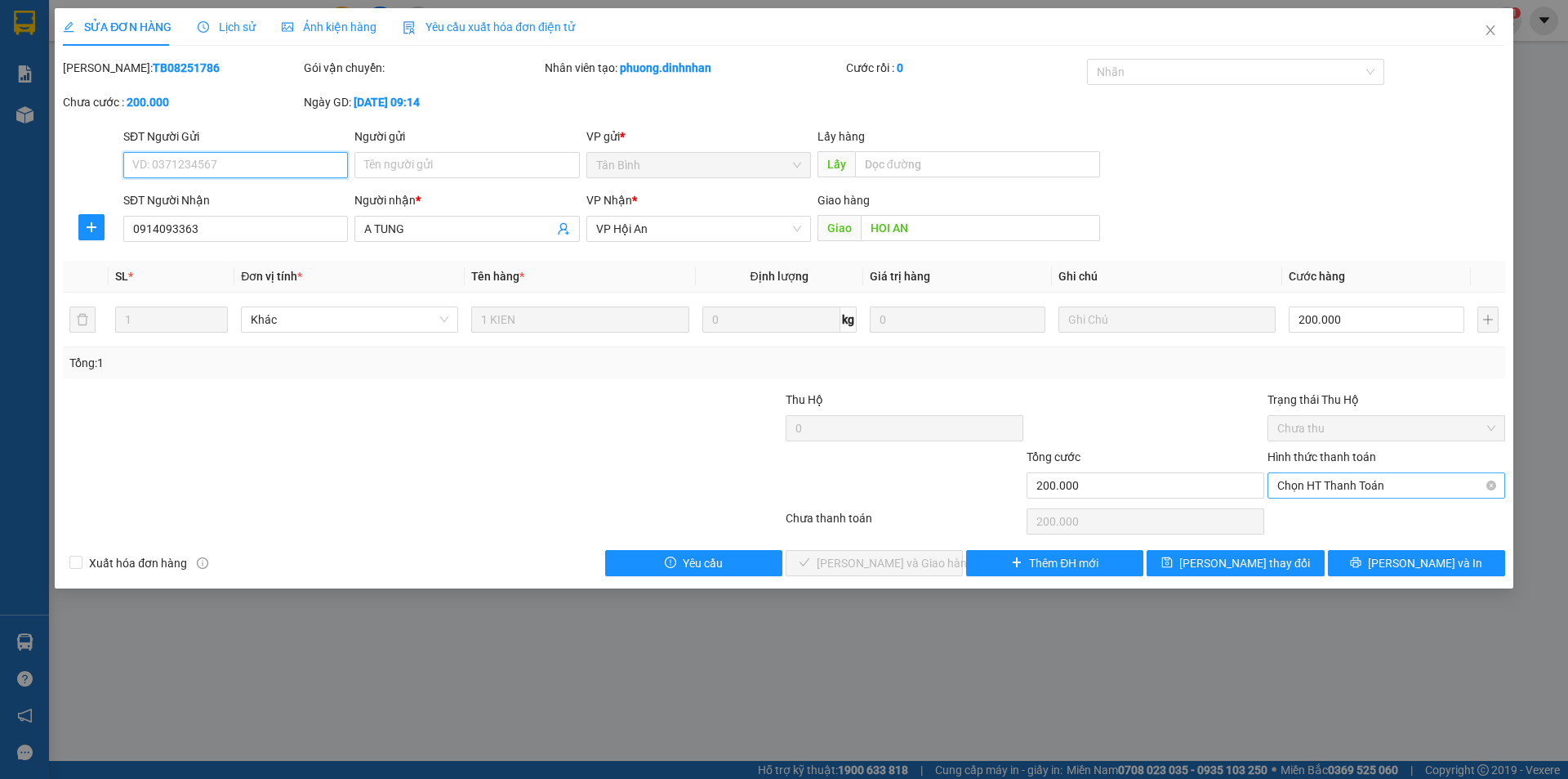
click at [1407, 480] on span "Chọn HT Thanh Toán" at bounding box center [1386, 485] width 218 height 25
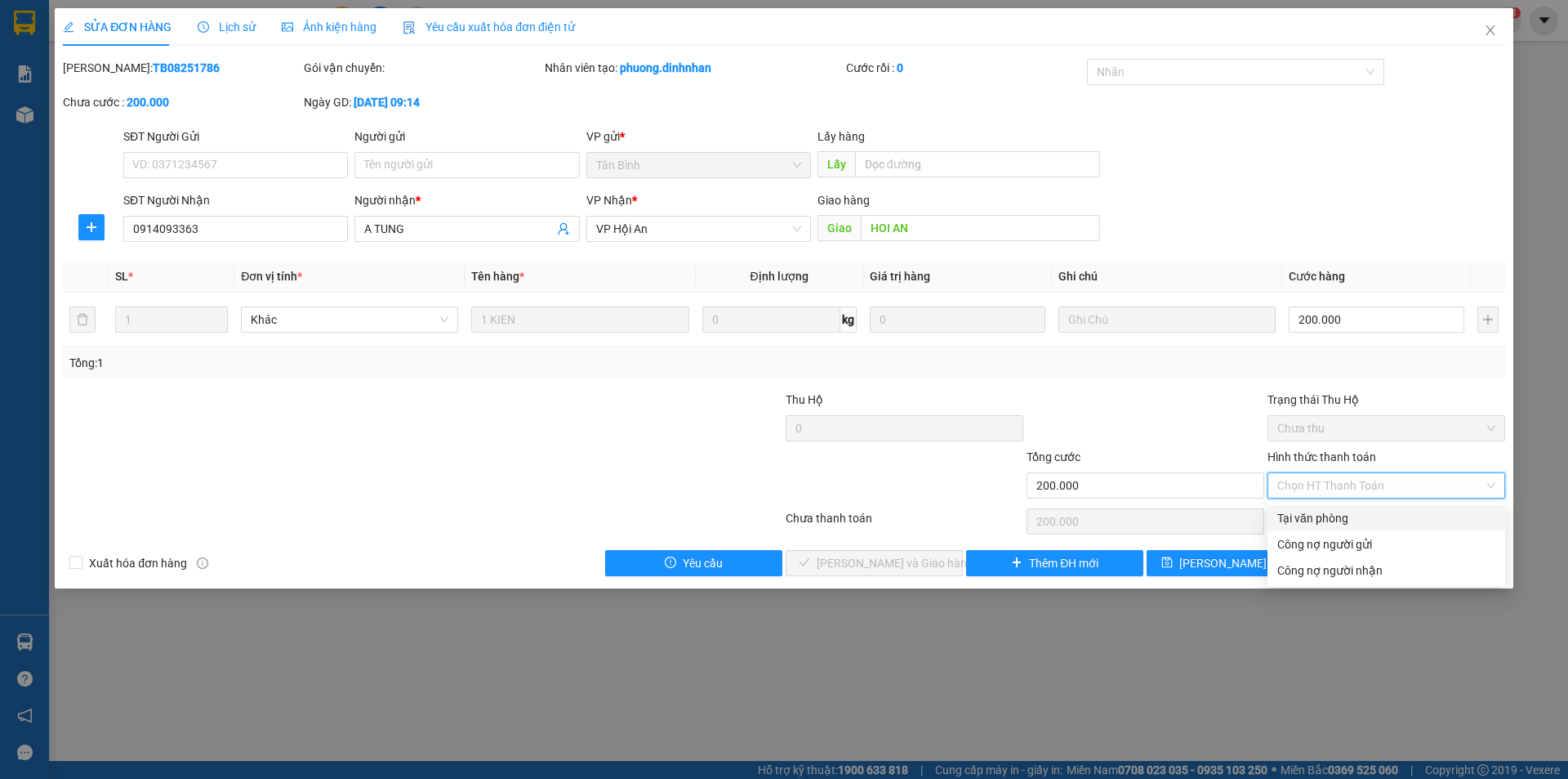
click at [1293, 513] on div "Tại văn phòng" at bounding box center [1386, 518] width 218 height 18
type input "0"
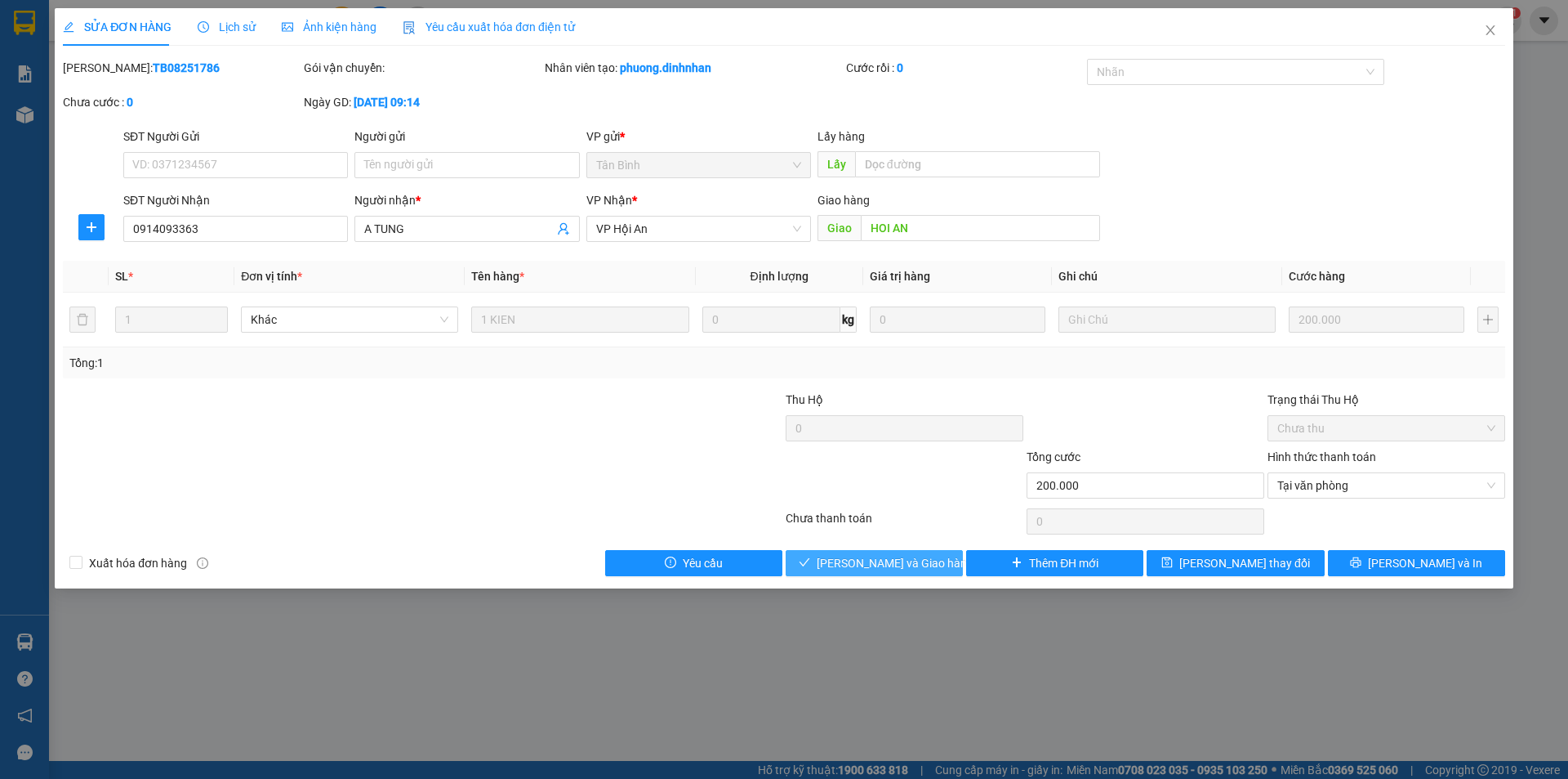
click at [907, 567] on span "[PERSON_NAME] và Giao hàng" at bounding box center [895, 563] width 157 height 18
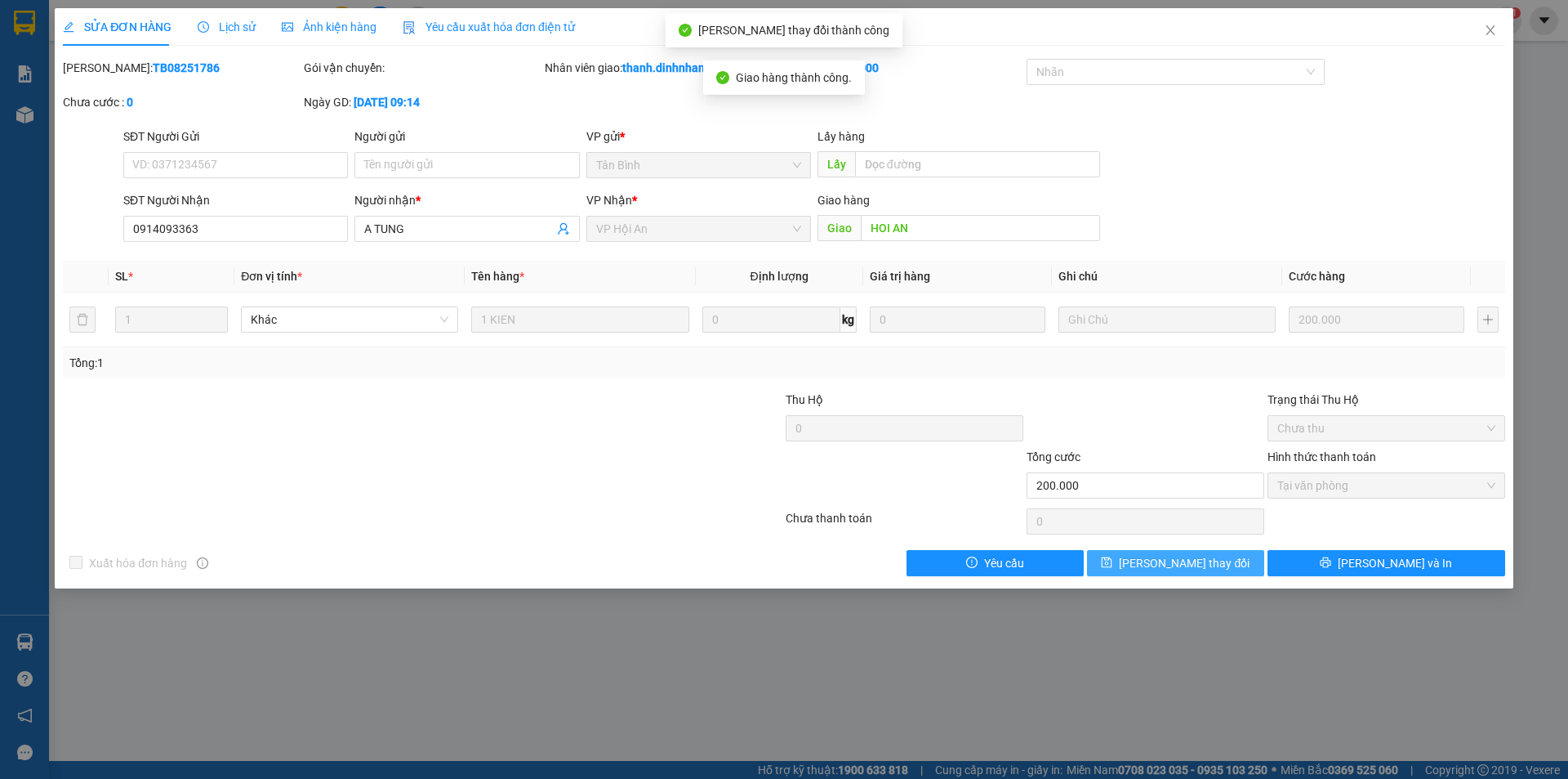
click at [1184, 565] on span "[PERSON_NAME] thay đổi" at bounding box center [1184, 563] width 130 height 18
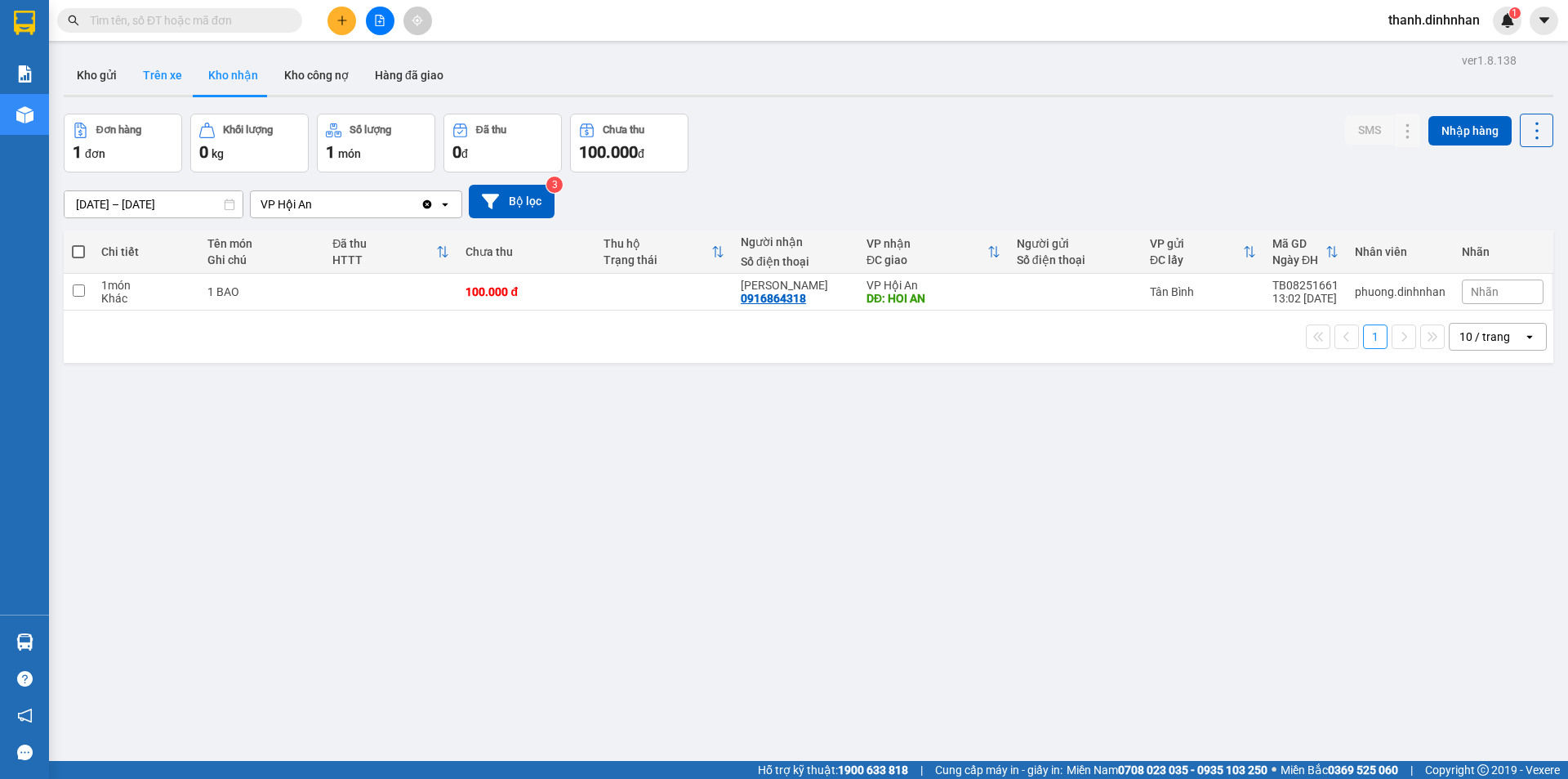
click at [154, 75] on button "Trên xe" at bounding box center [162, 75] width 66 height 39
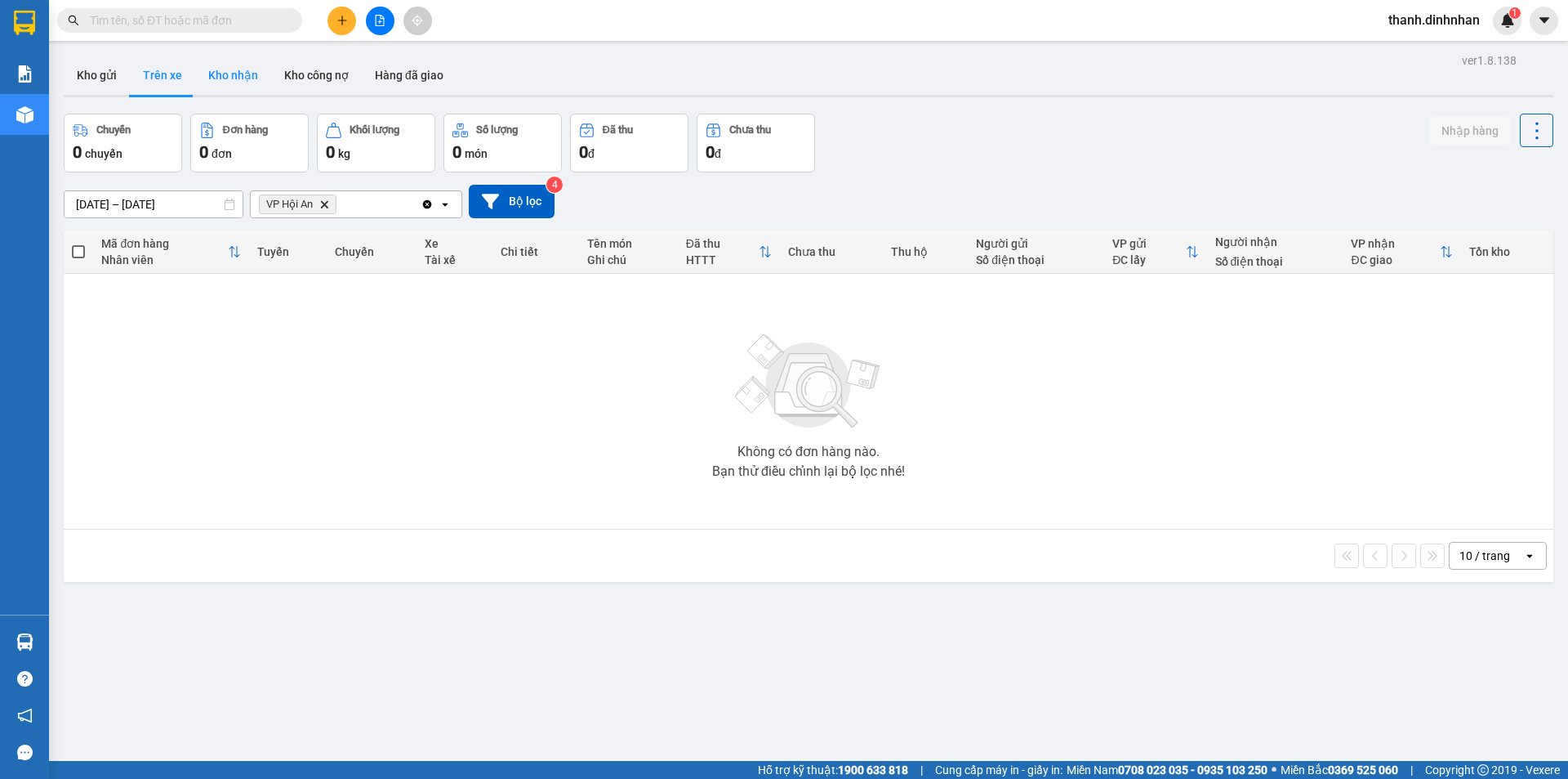
click at [207, 76] on button "Kho nhận" at bounding box center [233, 75] width 76 height 39
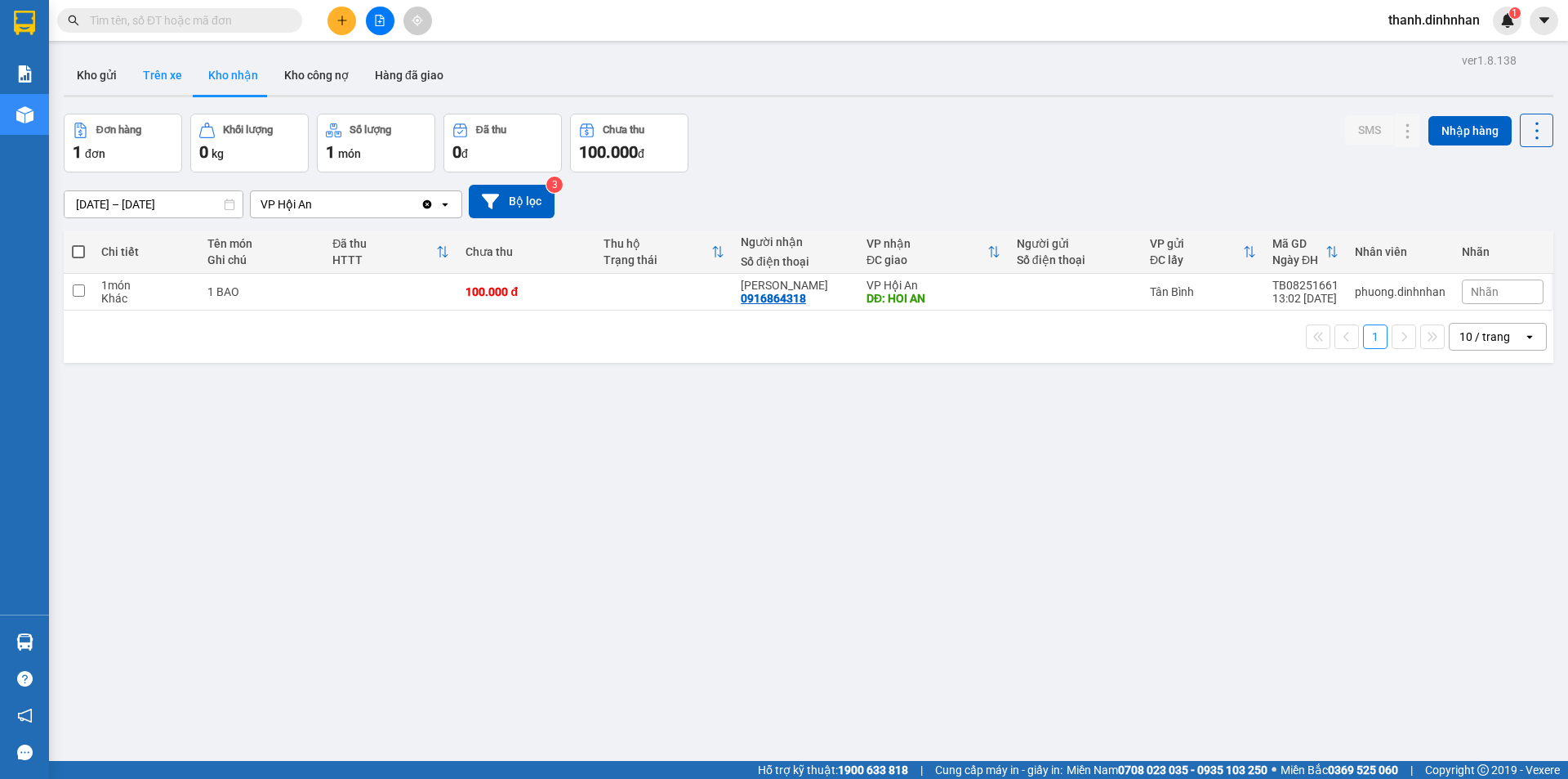
click at [171, 83] on button "Trên xe" at bounding box center [162, 75] width 66 height 39
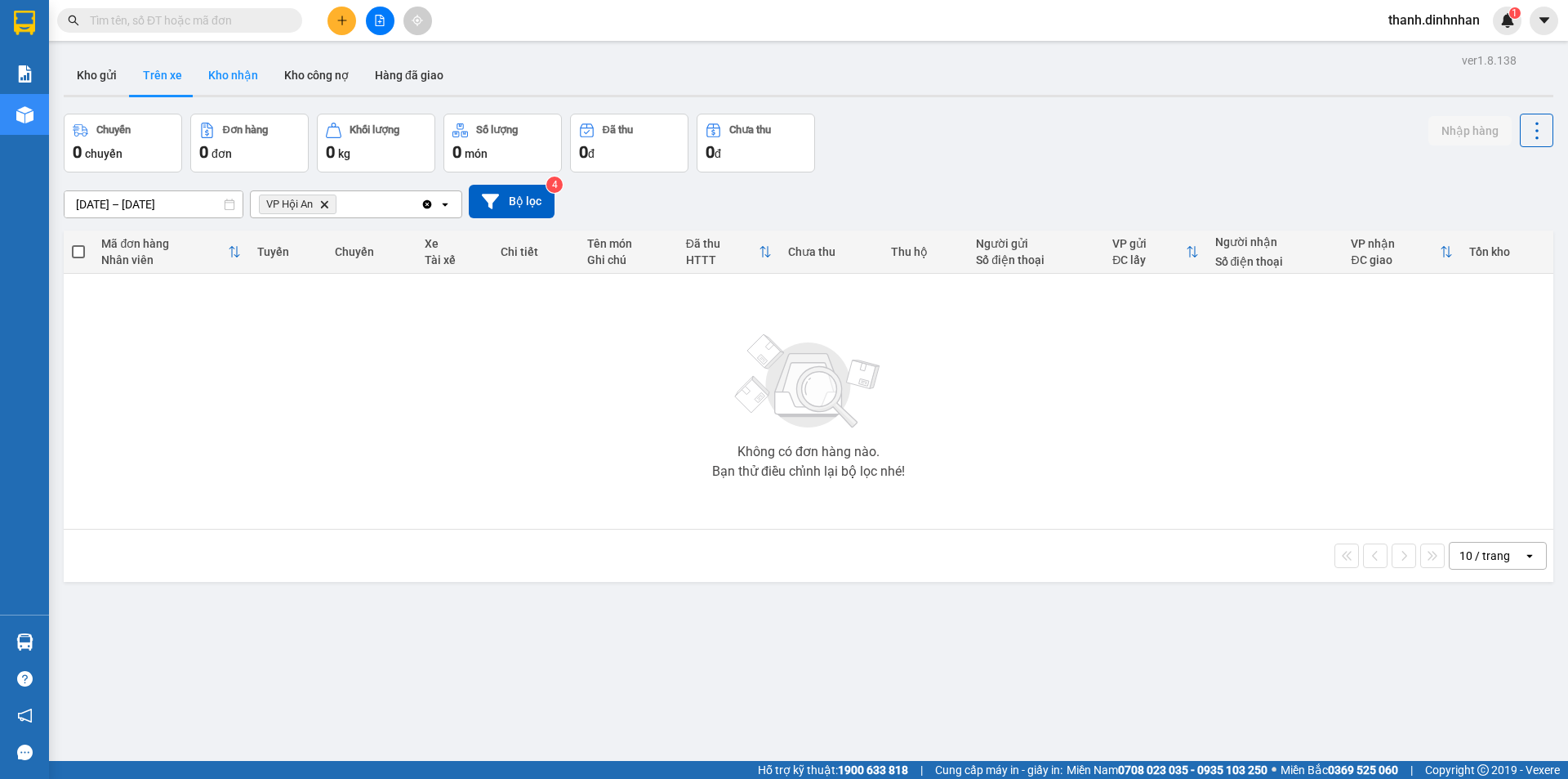
click at [213, 74] on button "Kho nhận" at bounding box center [233, 75] width 76 height 39
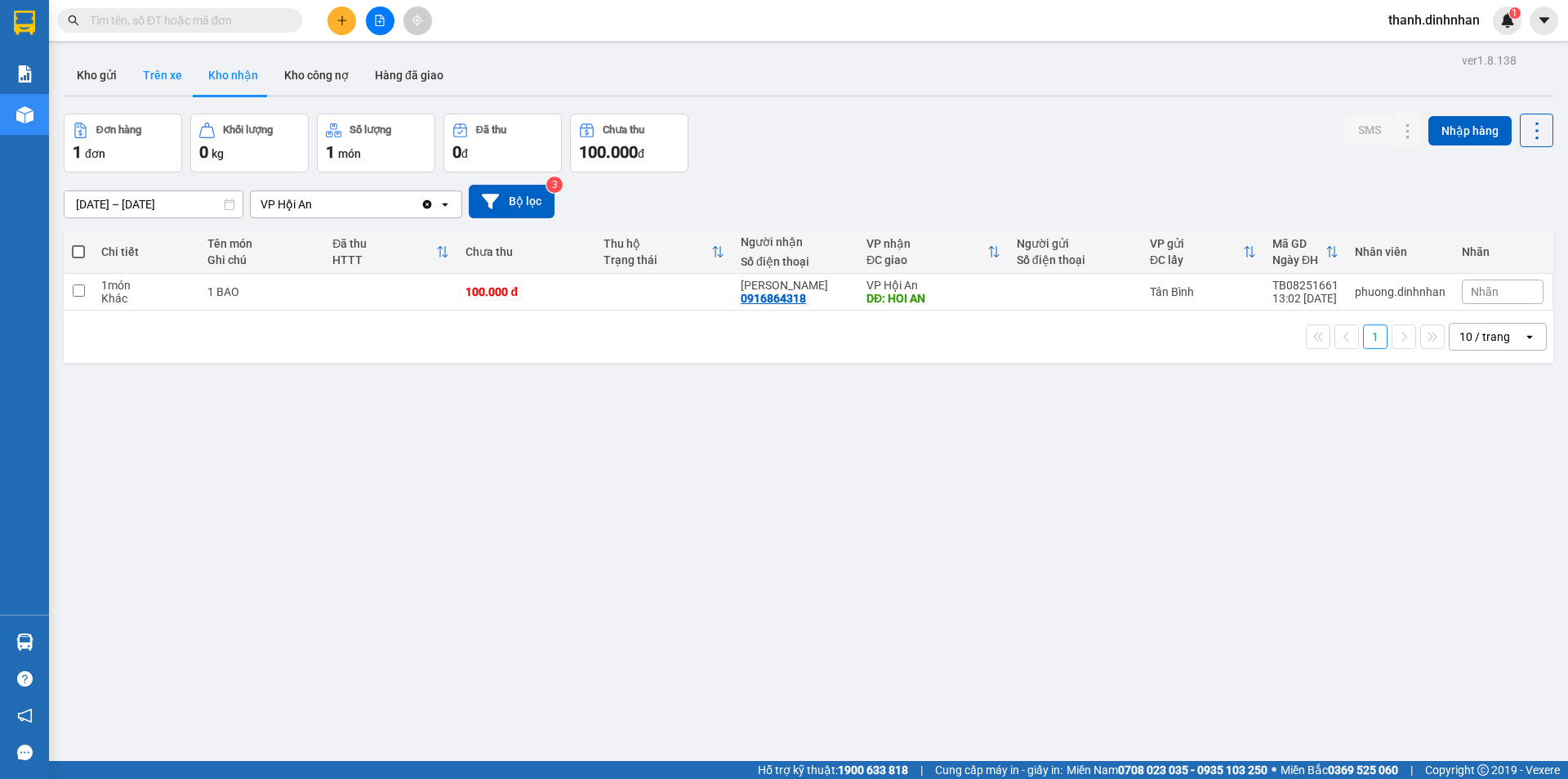
click at [170, 84] on button "Trên xe" at bounding box center [162, 75] width 66 height 39
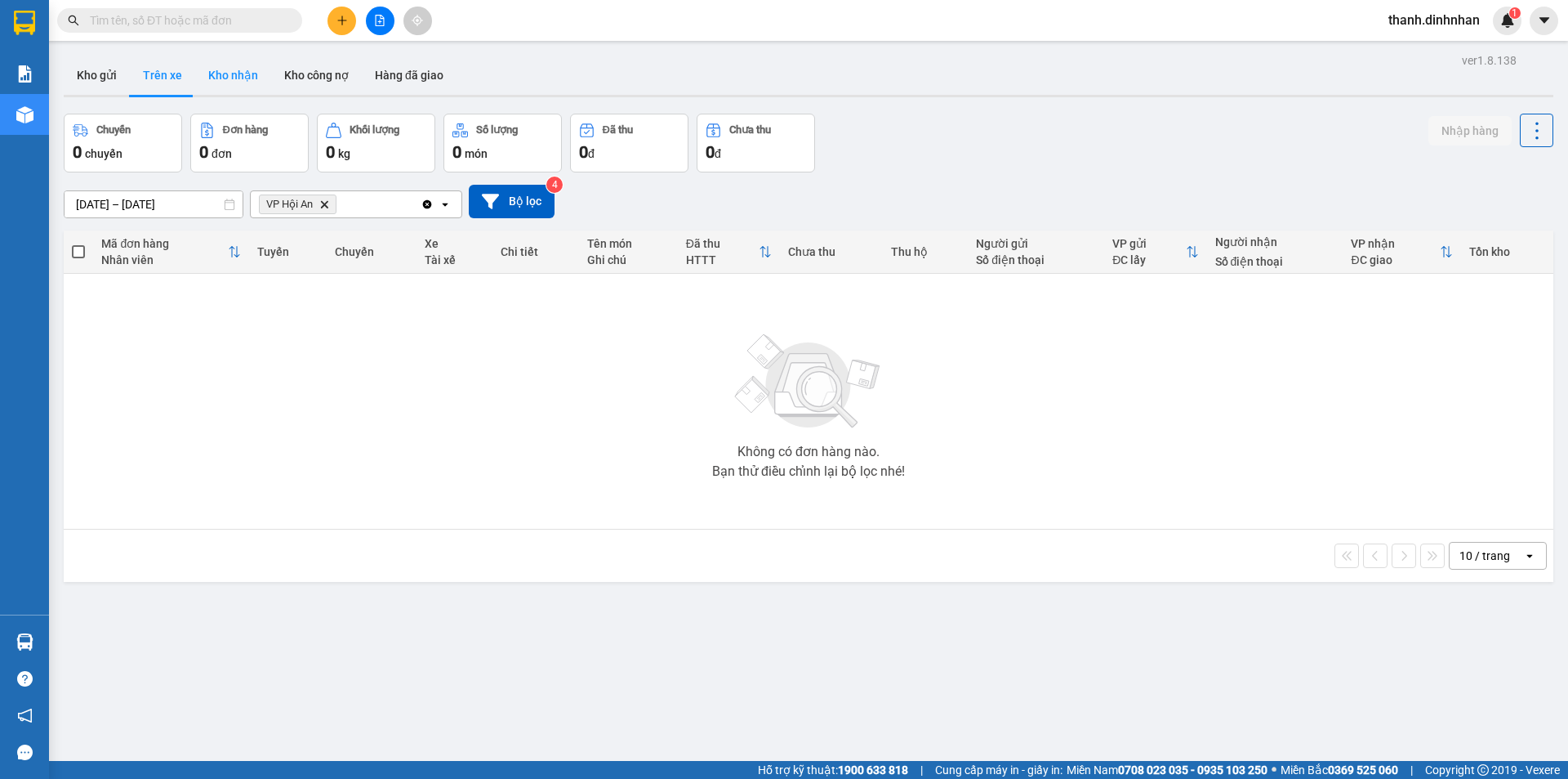
click at [223, 83] on button "Kho nhận" at bounding box center [233, 75] width 76 height 39
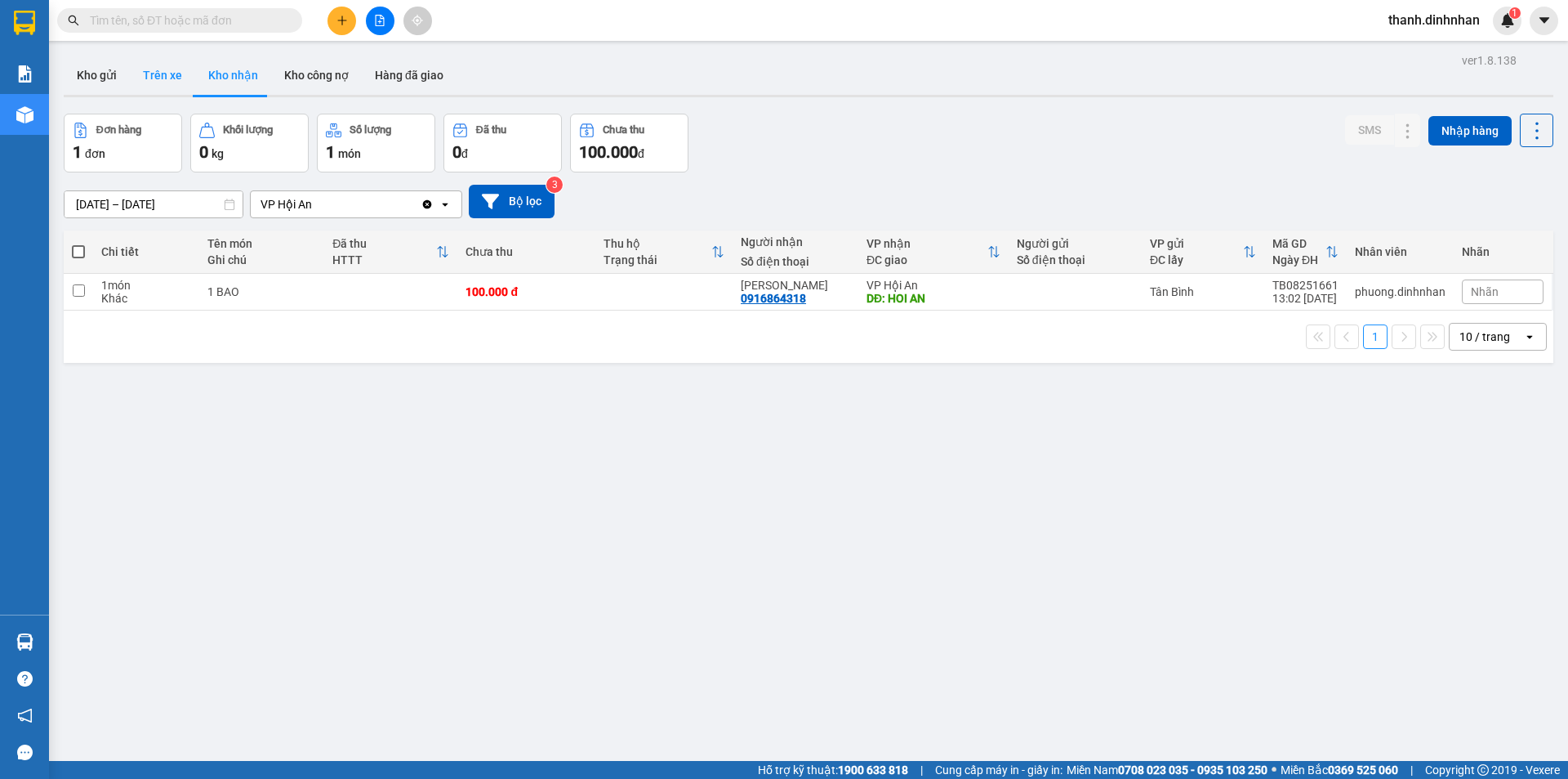
click at [153, 80] on button "Trên xe" at bounding box center [162, 75] width 66 height 39
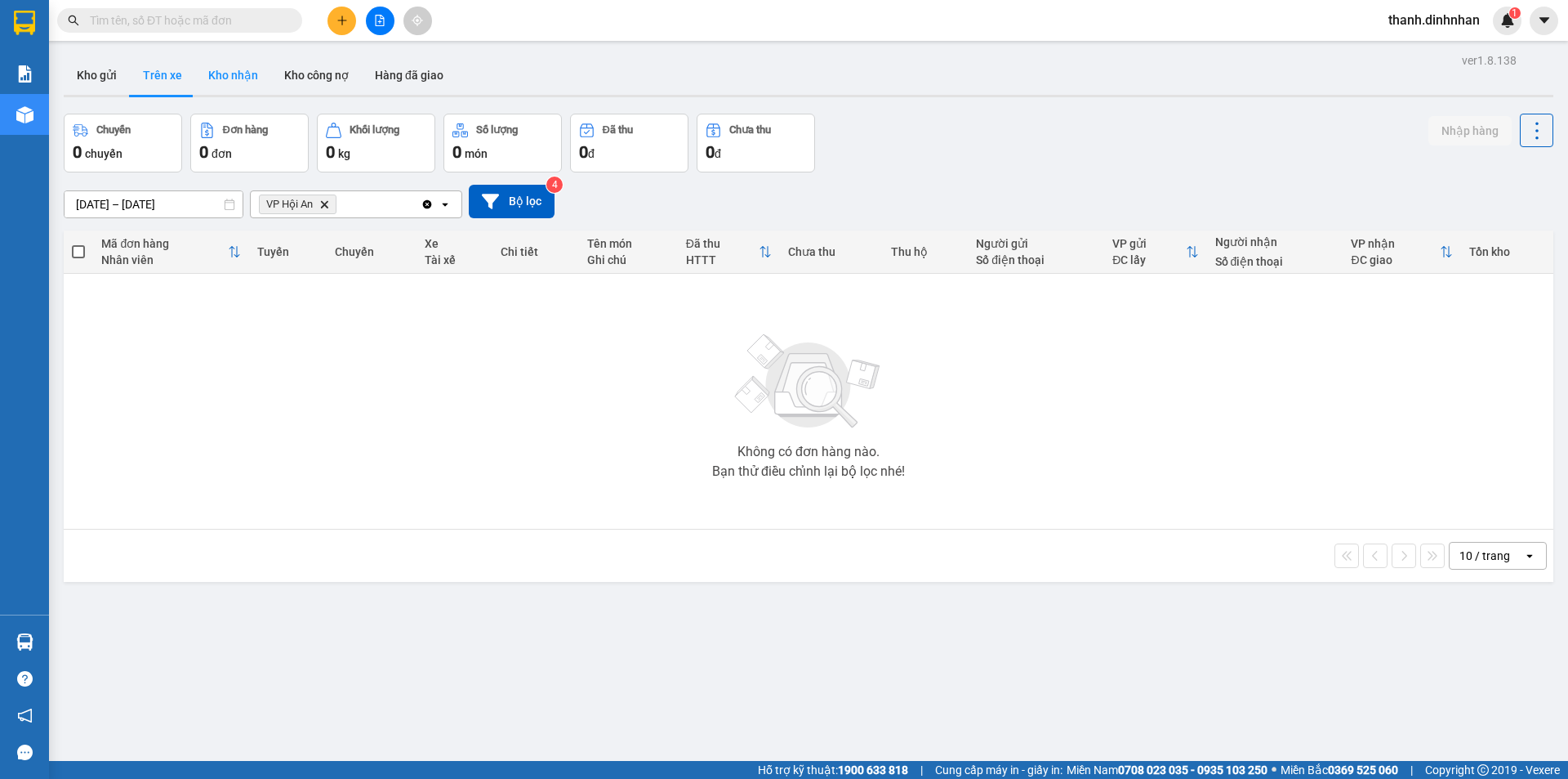
click at [229, 72] on button "Kho nhận" at bounding box center [233, 75] width 76 height 39
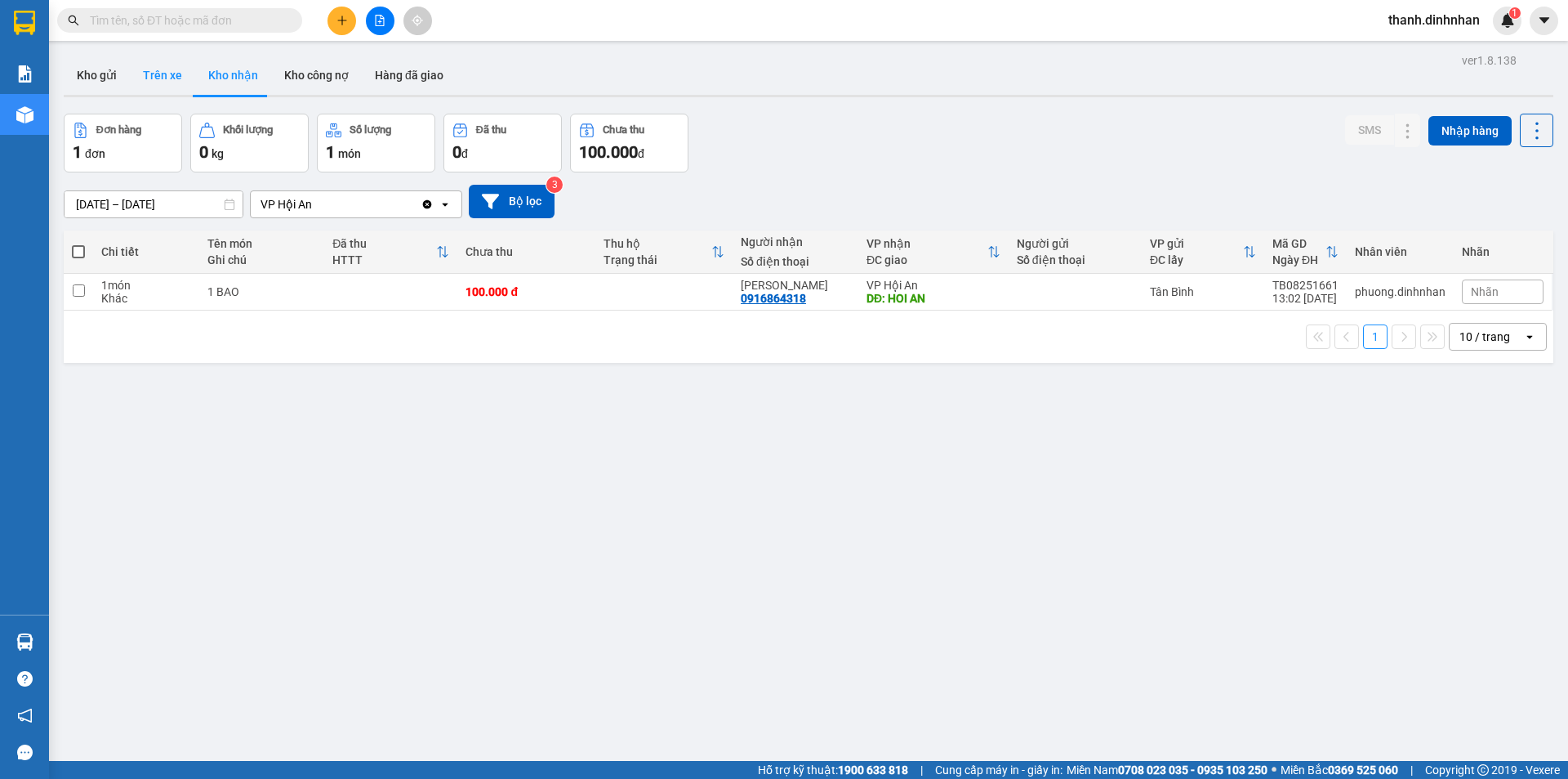
click at [177, 81] on button "Trên xe" at bounding box center [162, 75] width 66 height 39
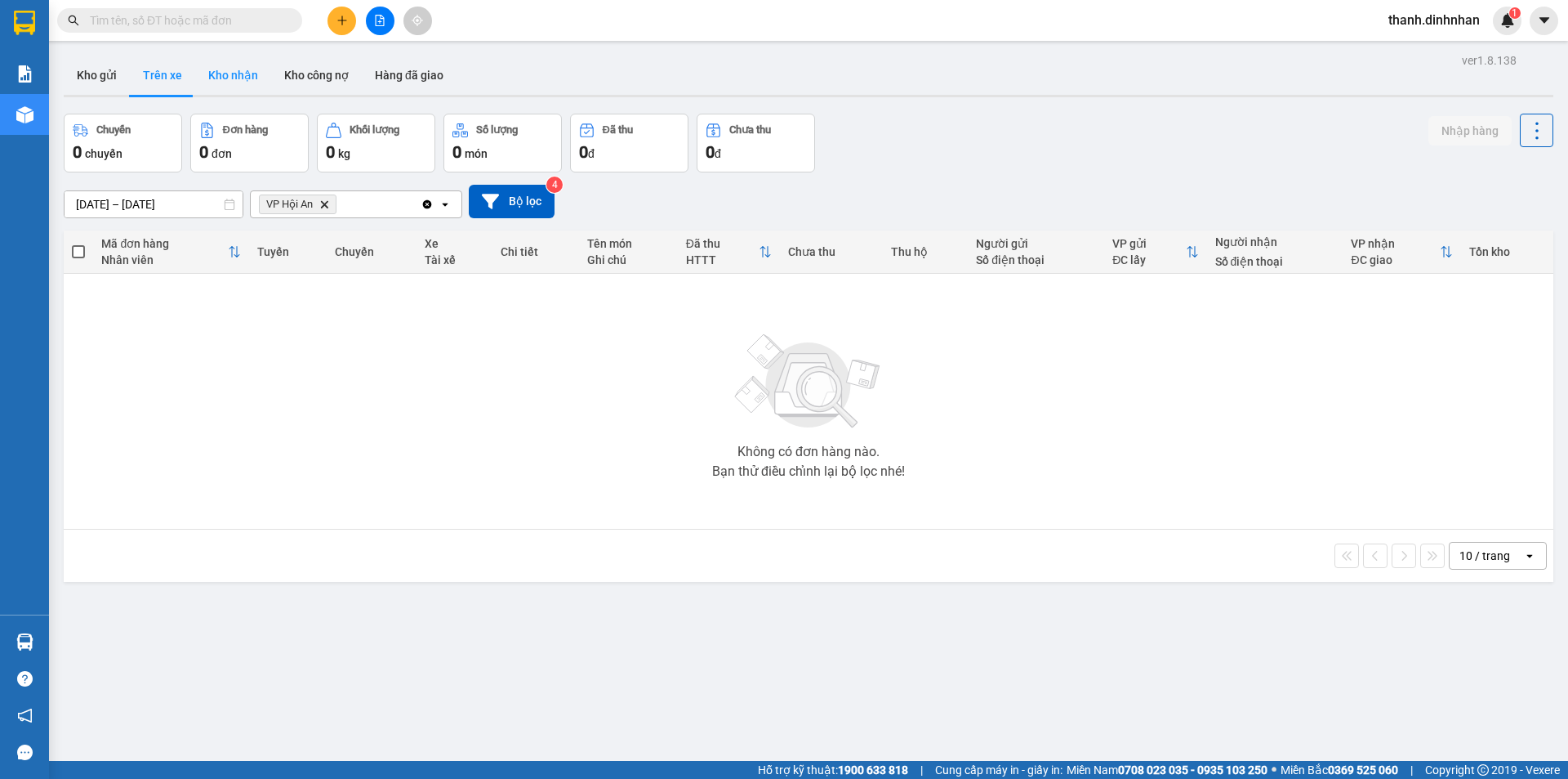
click at [243, 75] on button "Kho nhận" at bounding box center [233, 75] width 76 height 39
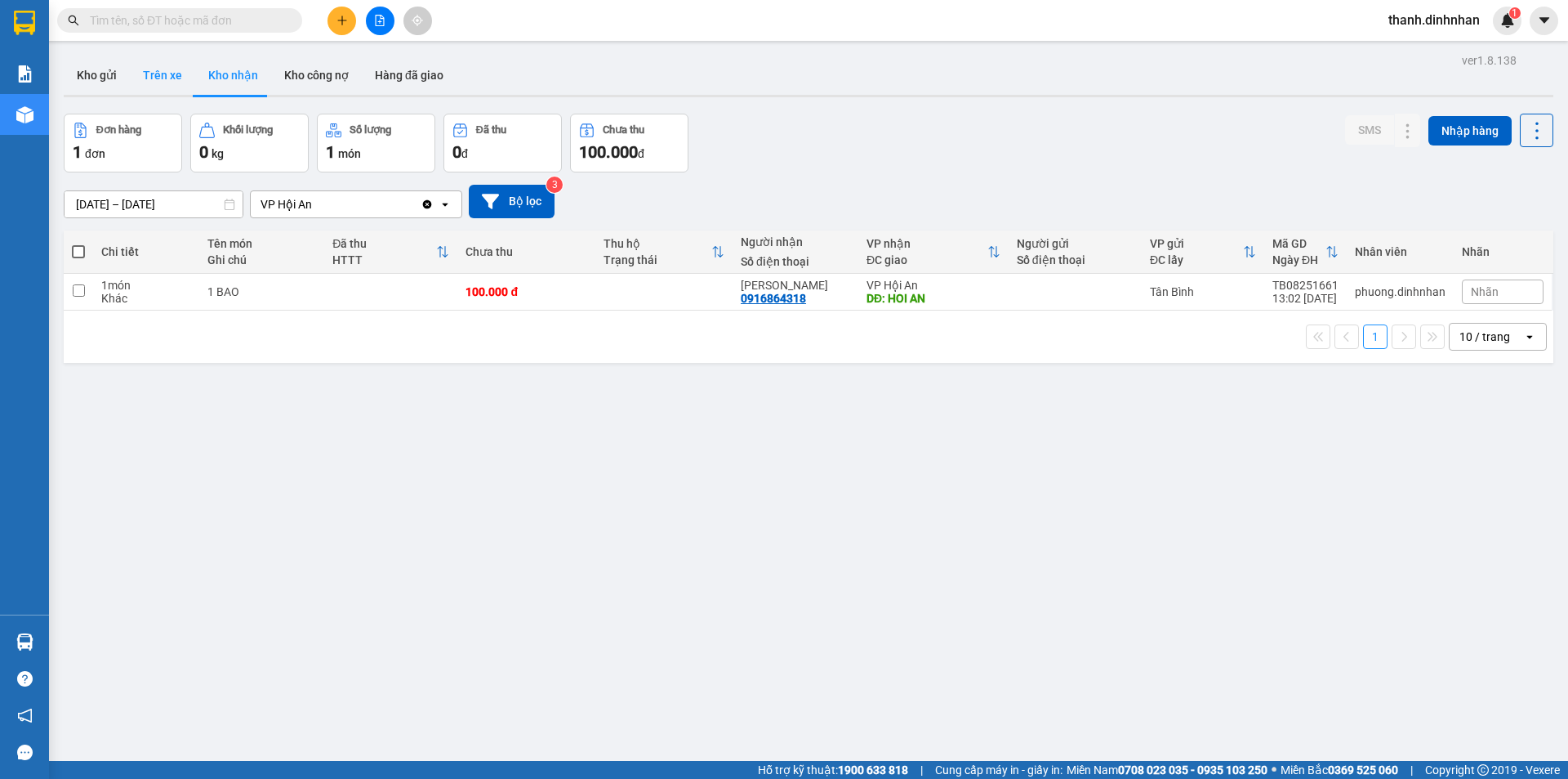
click at [141, 75] on button "Trên xe" at bounding box center [162, 75] width 66 height 39
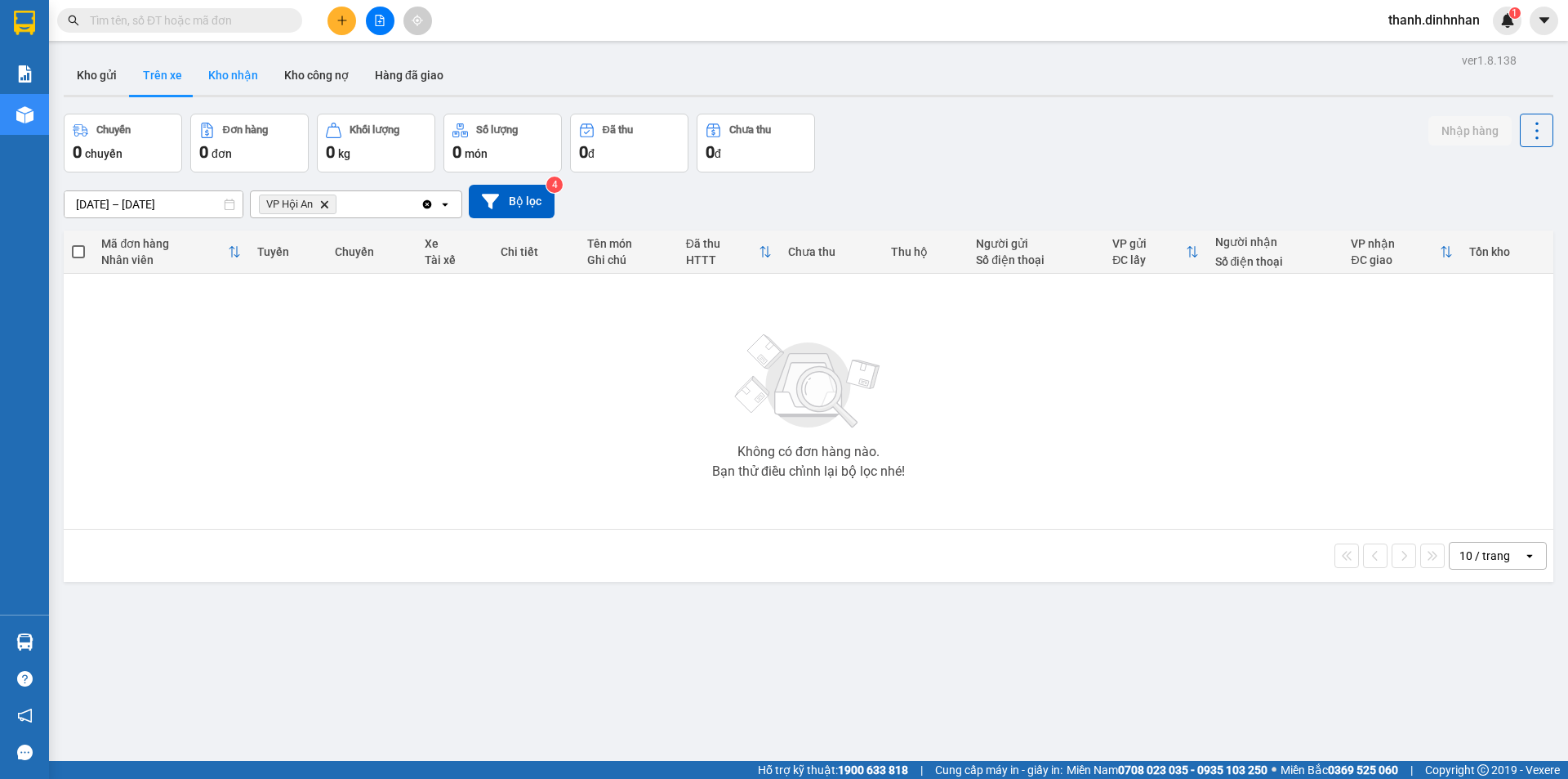
click at [239, 80] on button "Kho nhận" at bounding box center [233, 75] width 76 height 39
type input "[DATE] – [DATE]"
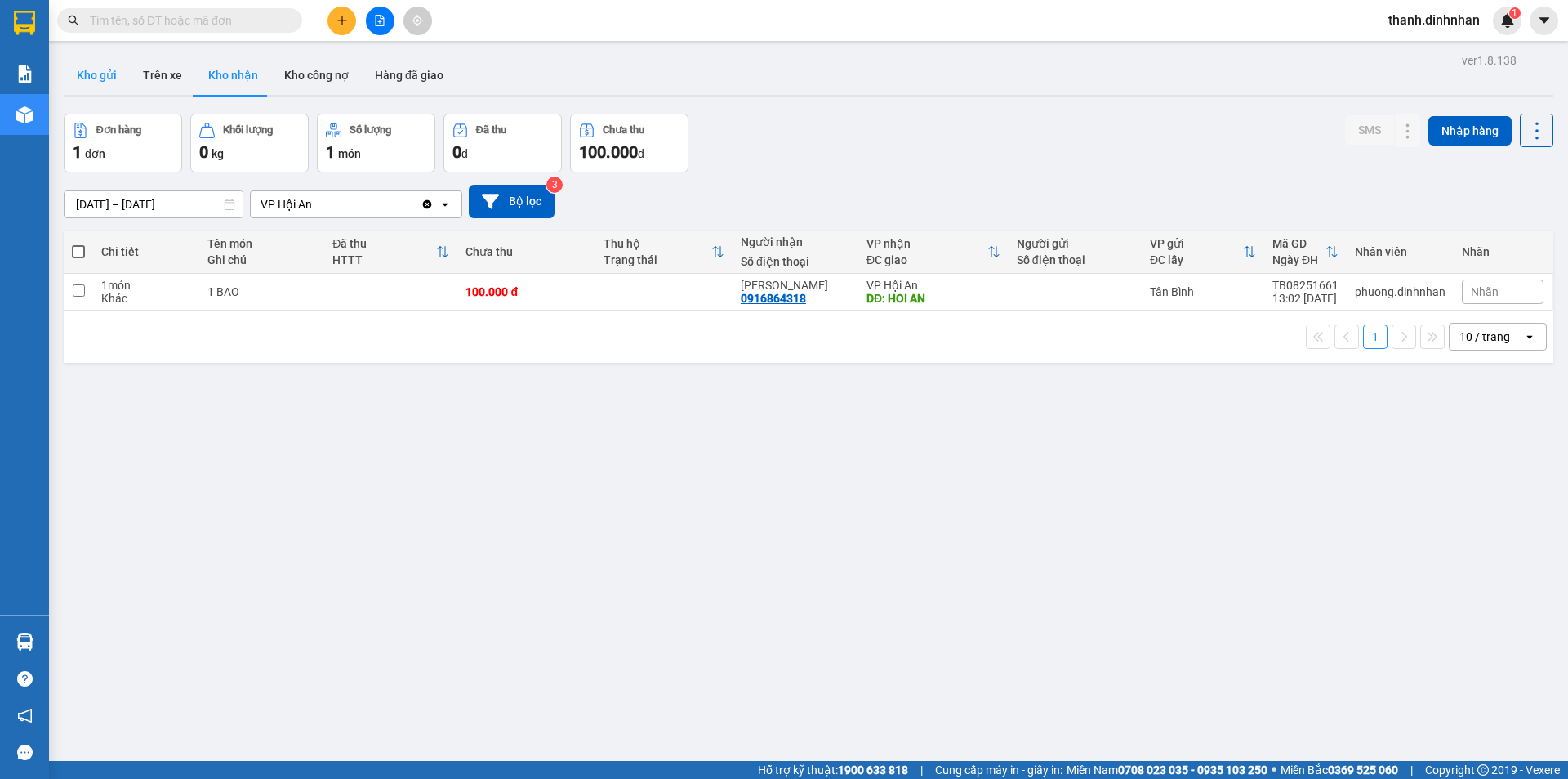
click at [94, 78] on button "Kho gửi" at bounding box center [97, 75] width 66 height 39
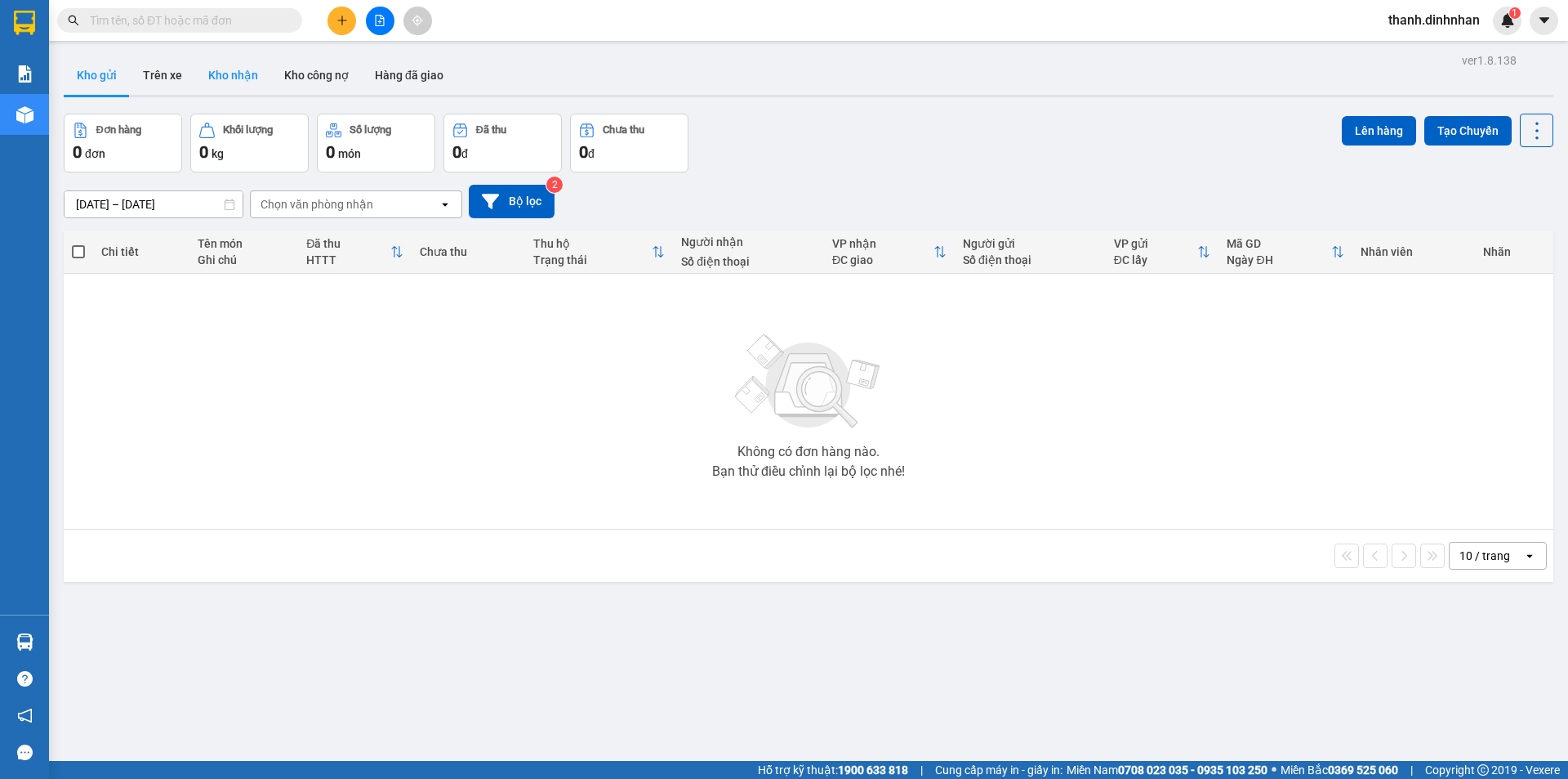
click at [225, 84] on button "Kho nhận" at bounding box center [233, 75] width 76 height 39
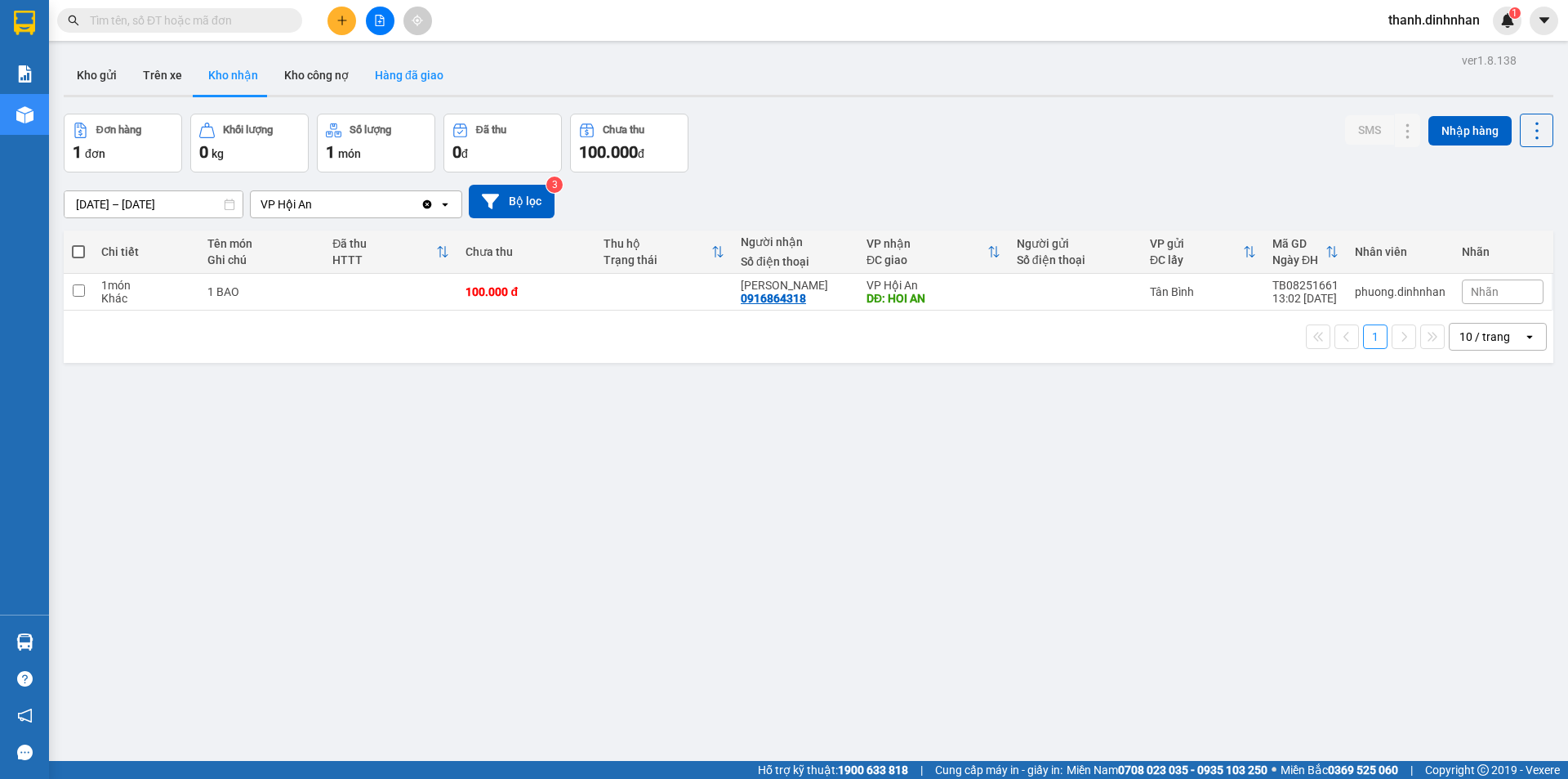
click at [416, 83] on button "Hàng đã giao" at bounding box center [408, 75] width 95 height 39
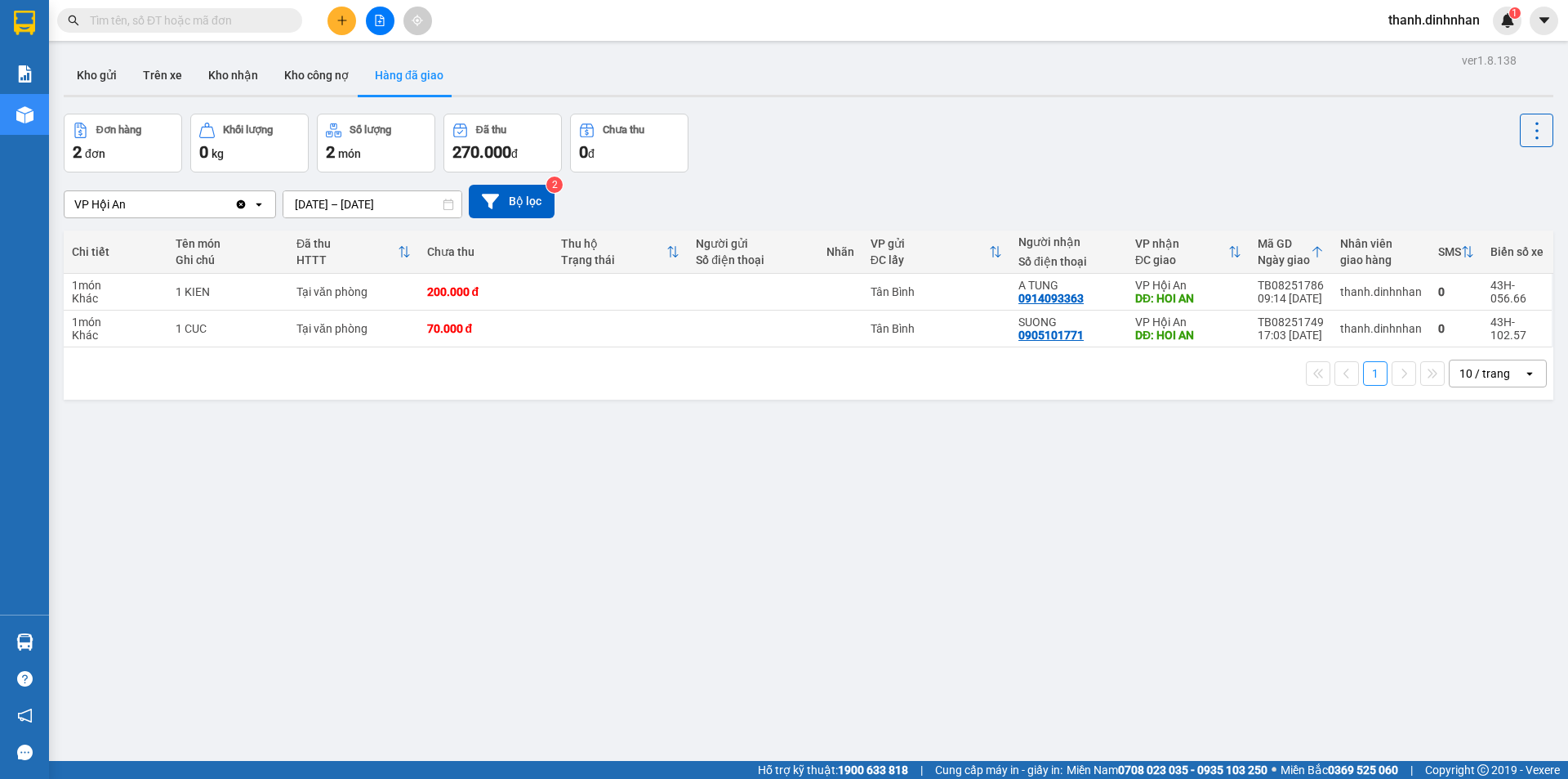
click at [419, 557] on div "ver 1.8.138 Kho gửi Trên xe Kho nhận Kho công nợ Hàng đã giao Đơn hàng 2 đơn Kh…" at bounding box center [808, 438] width 1503 height 779
click at [211, 88] on button "Kho nhận" at bounding box center [233, 75] width 76 height 39
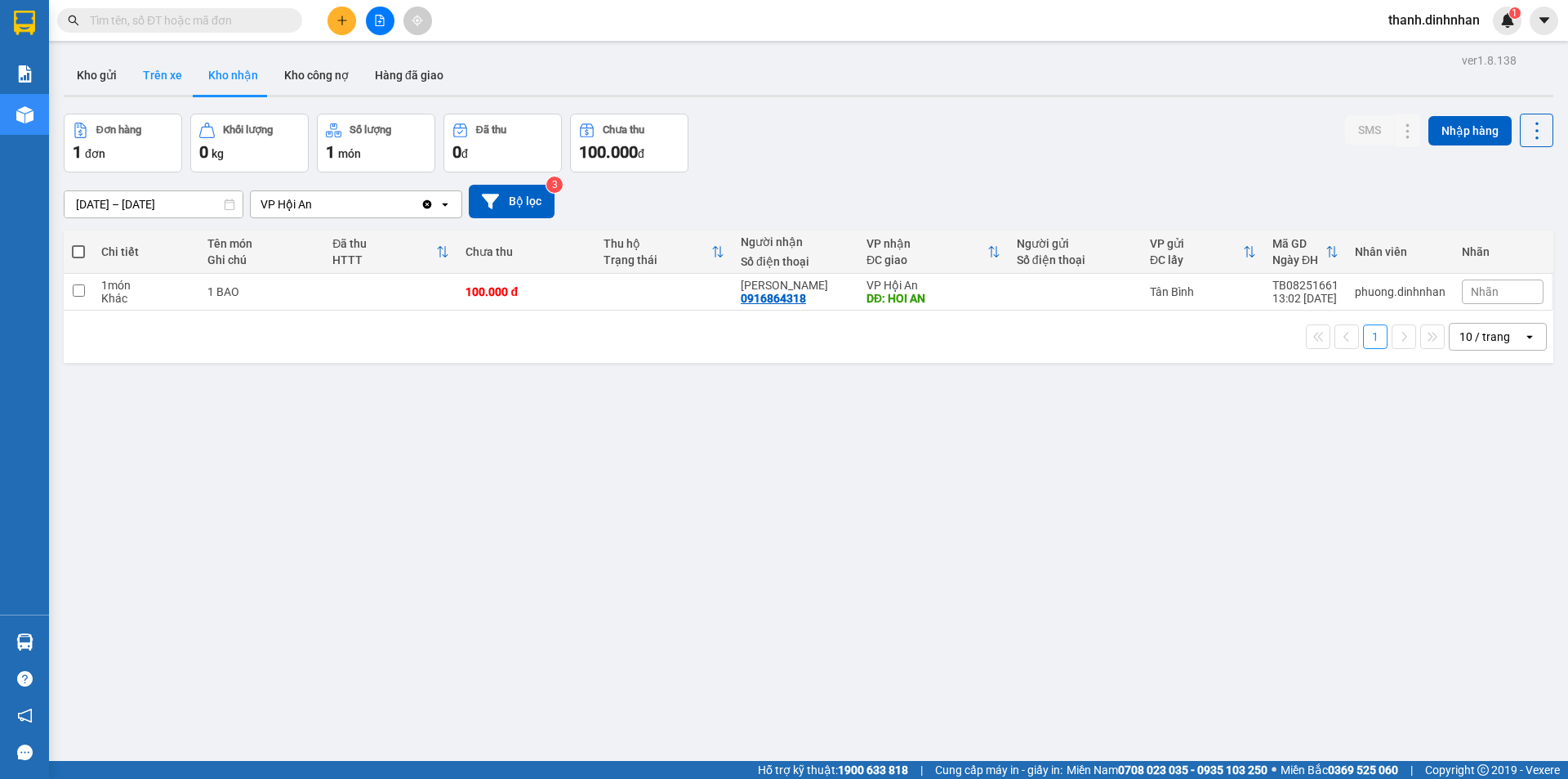
drag, startPoint x: 168, startPoint y: 77, endPoint x: 107, endPoint y: 81, distance: 61.1
click at [167, 77] on button "Trên xe" at bounding box center [162, 75] width 66 height 39
type input "[DATE] – [DATE]"
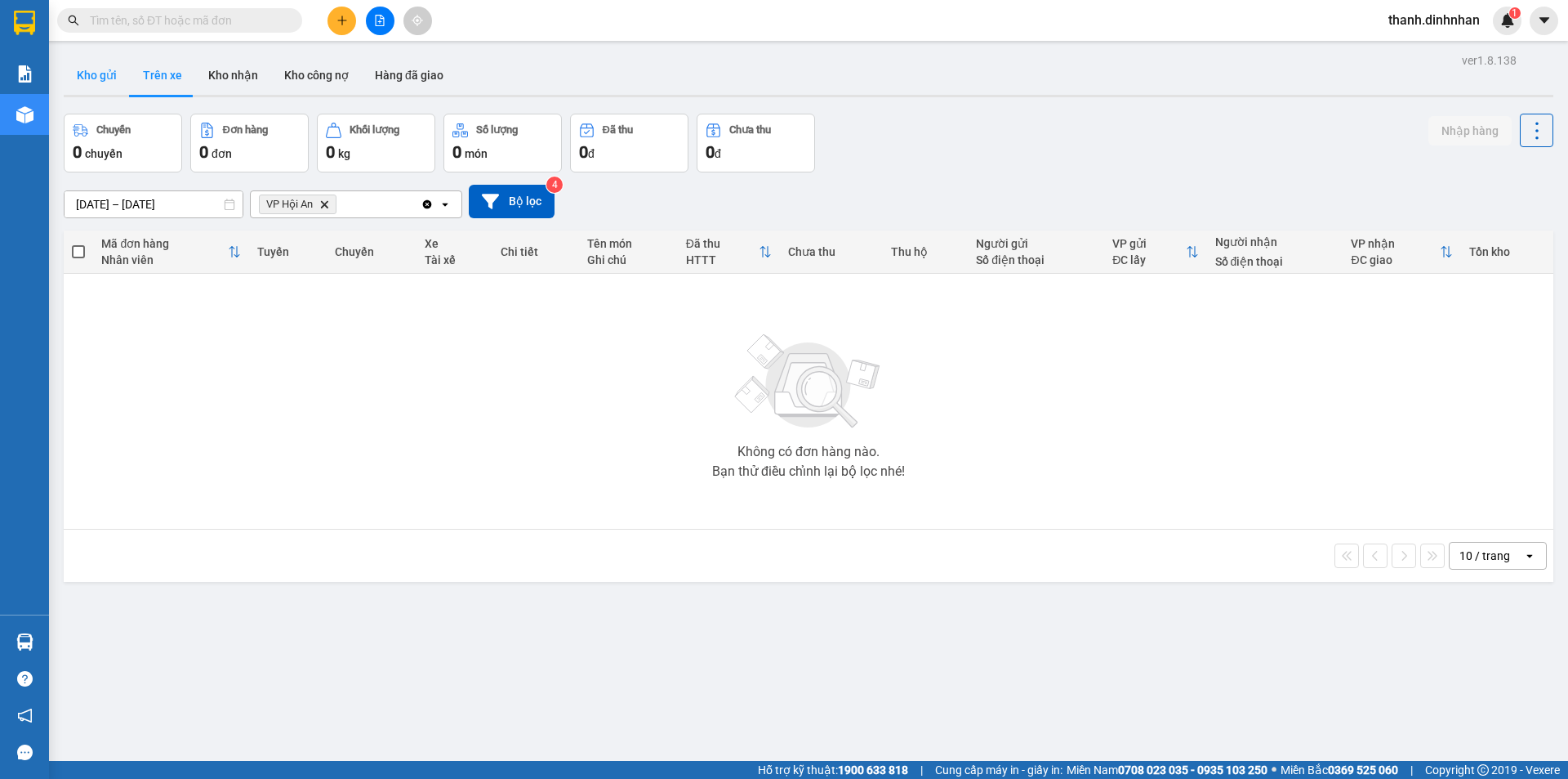
click at [86, 82] on button "Kho gửi" at bounding box center [97, 75] width 66 height 39
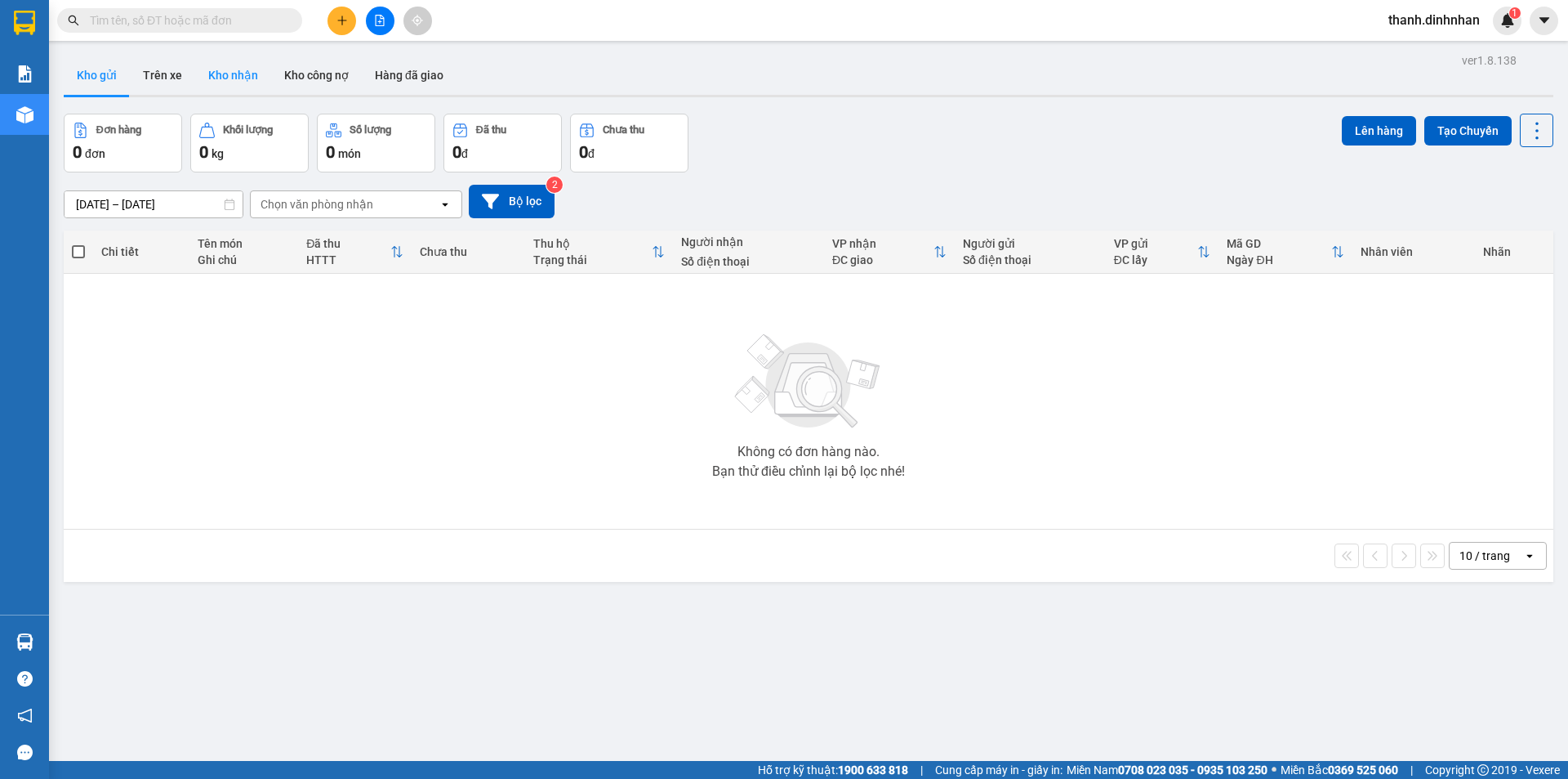
click at [223, 76] on button "Kho nhận" at bounding box center [233, 75] width 76 height 39
